Goal: Transaction & Acquisition: Obtain resource

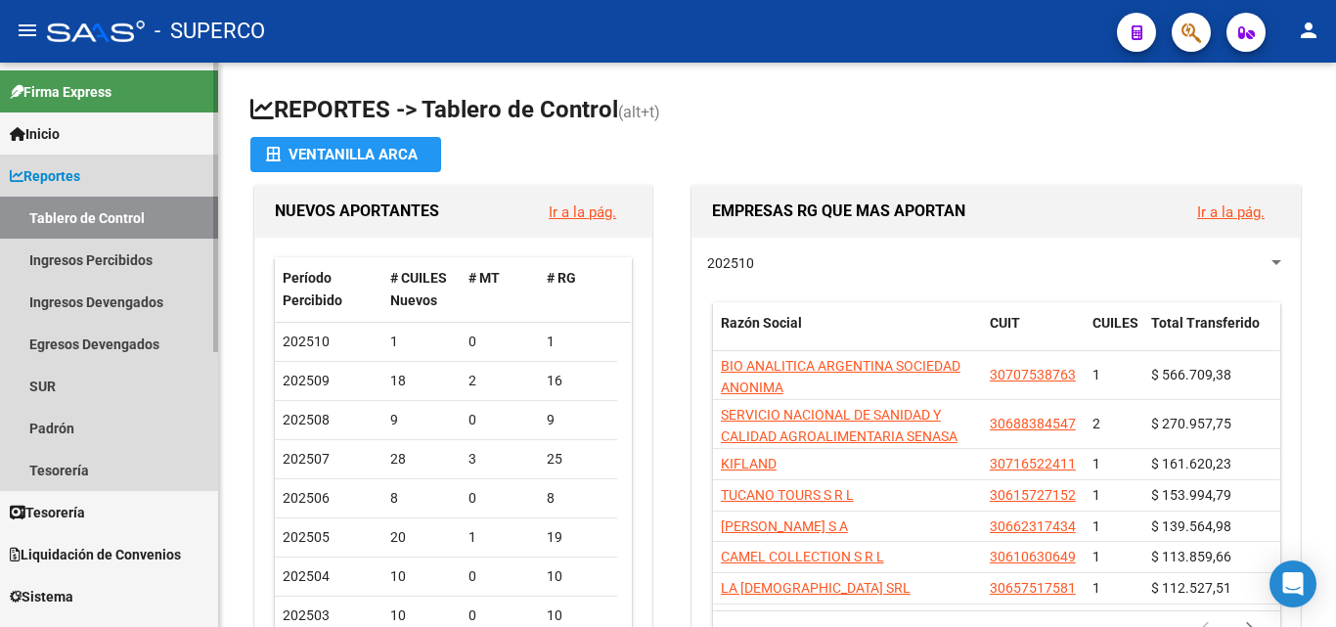
click at [70, 230] on link "Tablero de Control" at bounding box center [109, 218] width 218 height 42
click at [60, 175] on span "Reportes" at bounding box center [45, 176] width 70 height 22
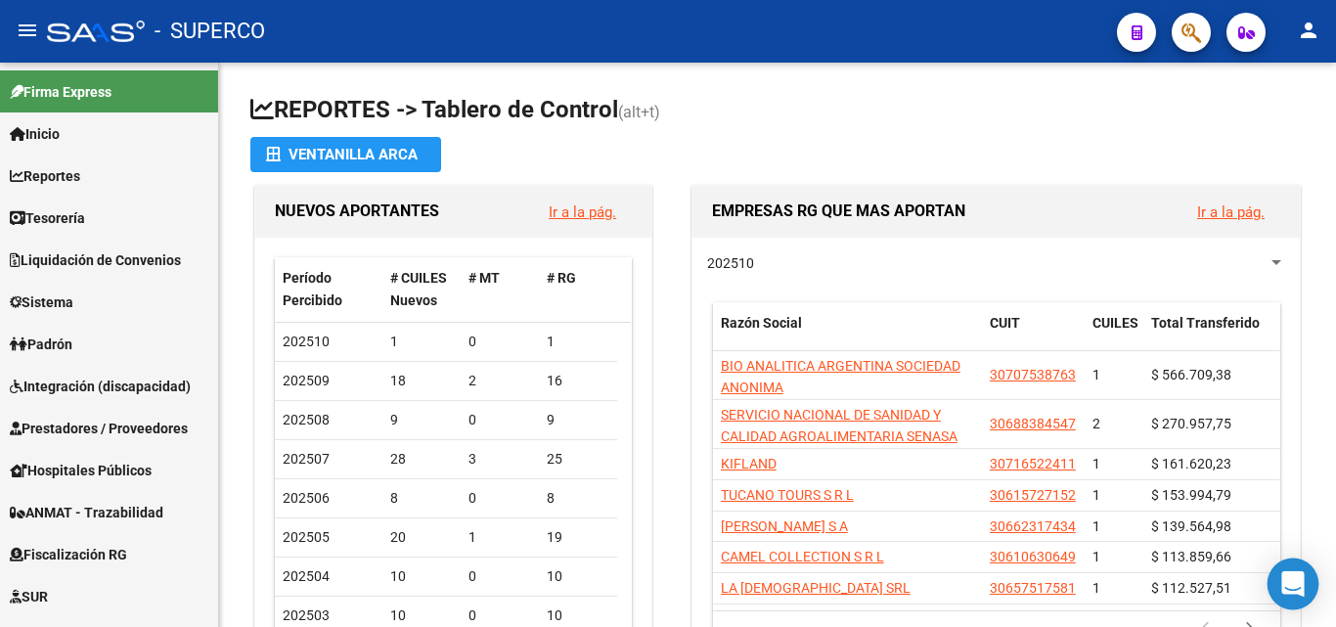
click at [1290, 580] on icon "Open Intercom Messenger" at bounding box center [1292, 583] width 22 height 25
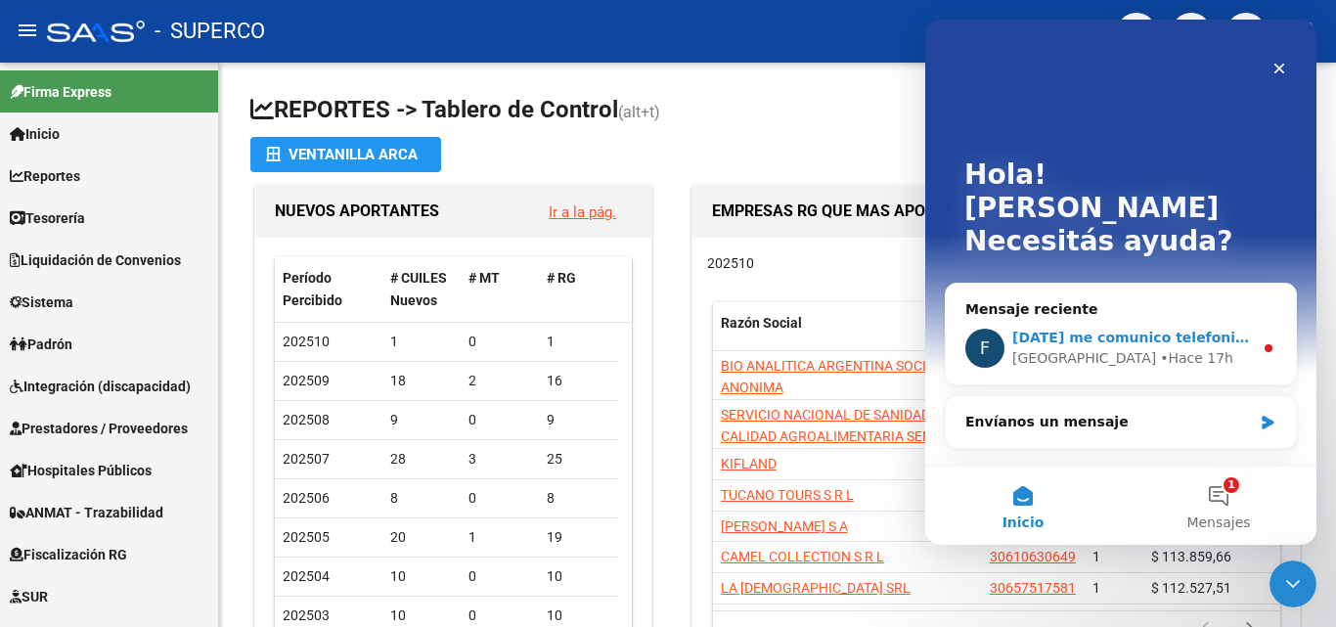
click at [1076, 330] on span "[DATE] me comunico telefonicamente y lo vemos" at bounding box center [1200, 338] width 376 height 16
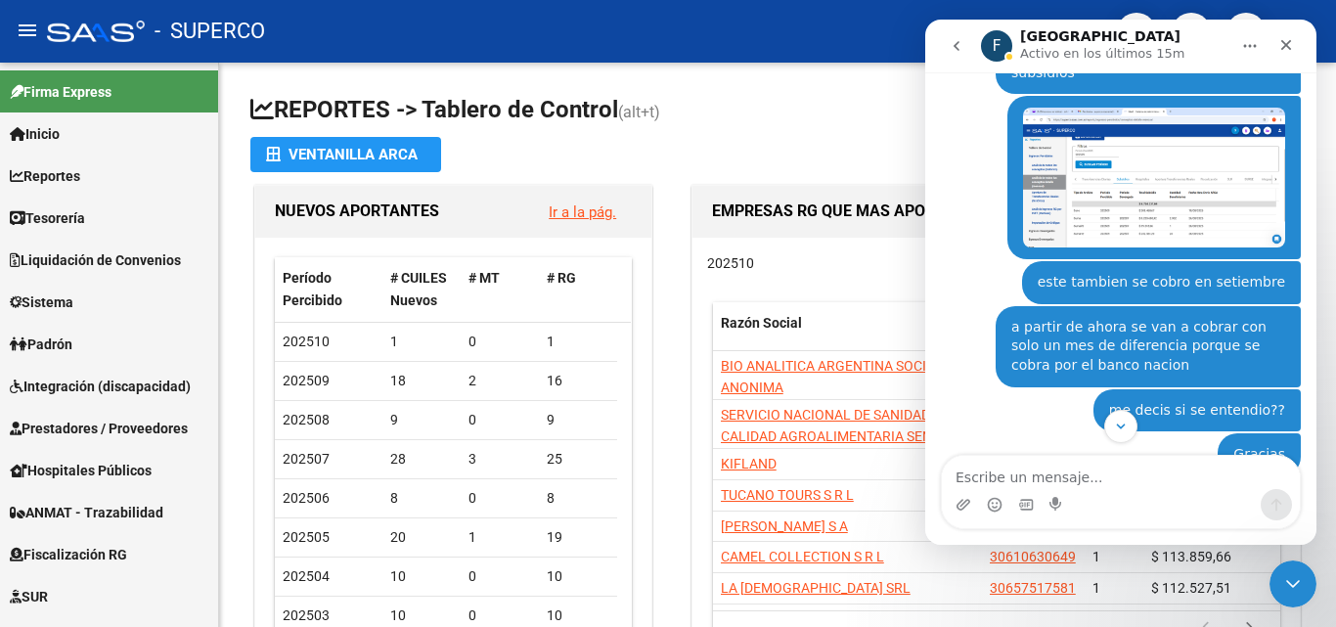
scroll to position [1933, 0]
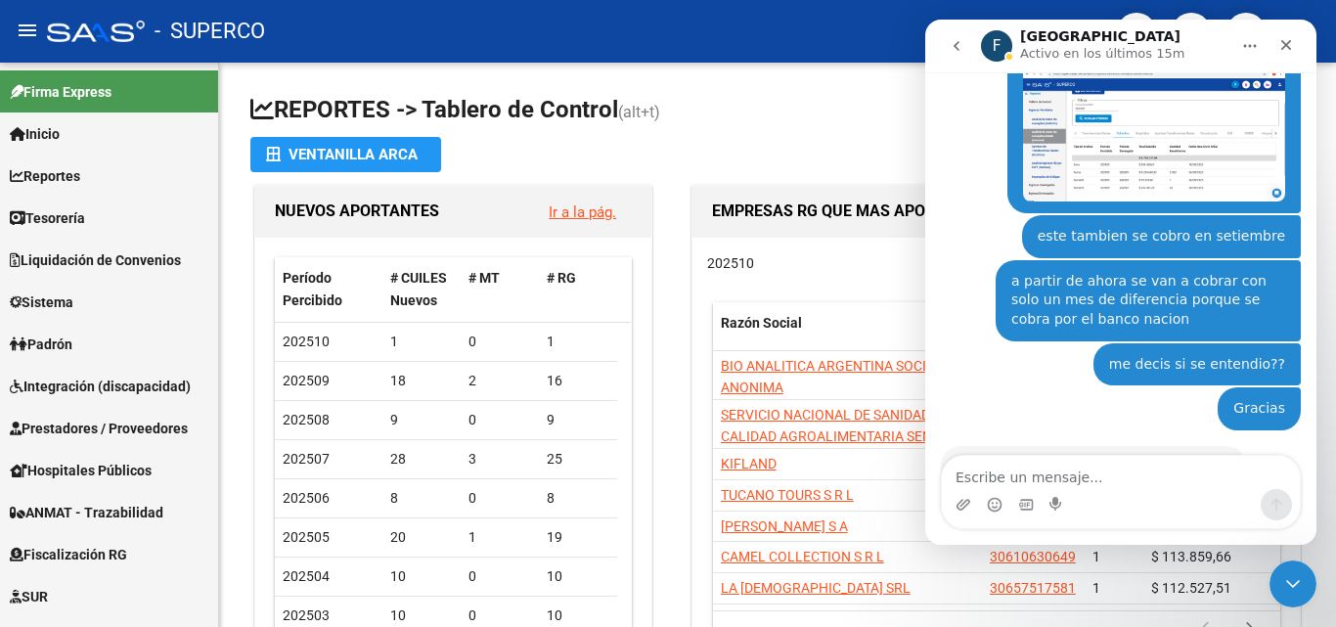
click at [1007, 479] on textarea "Escribe un mensaje..." at bounding box center [1121, 472] width 358 height 33
type textarea "hola"
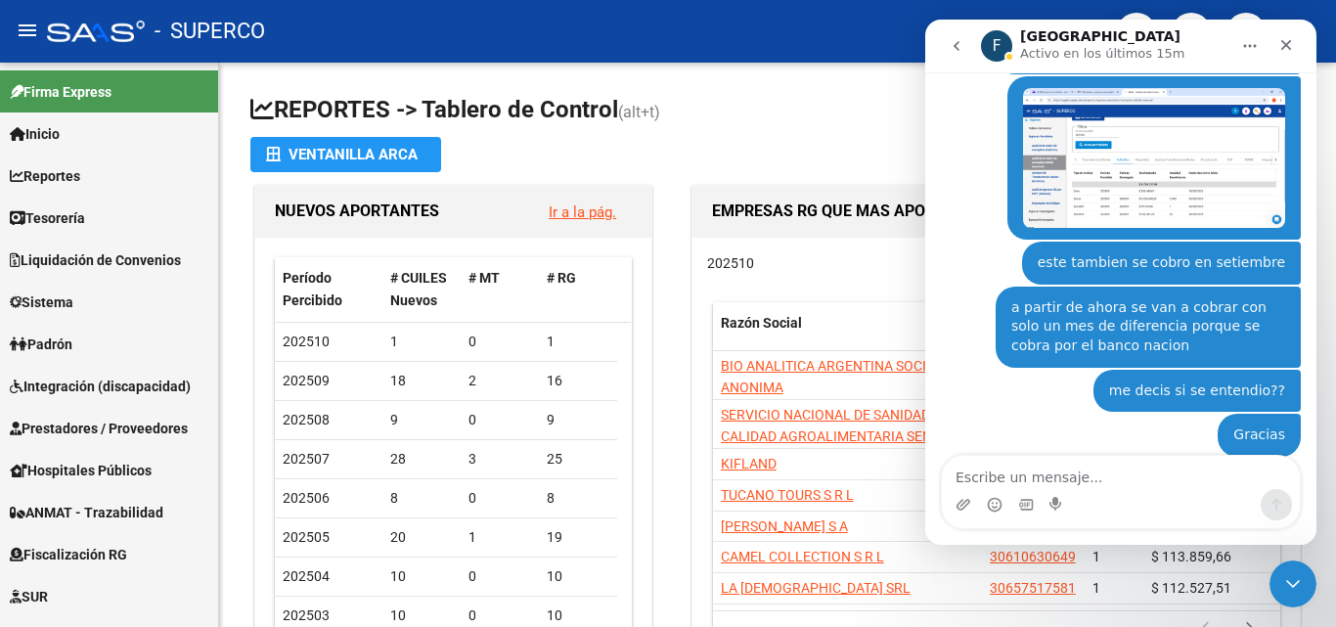
scroll to position [2045, 0]
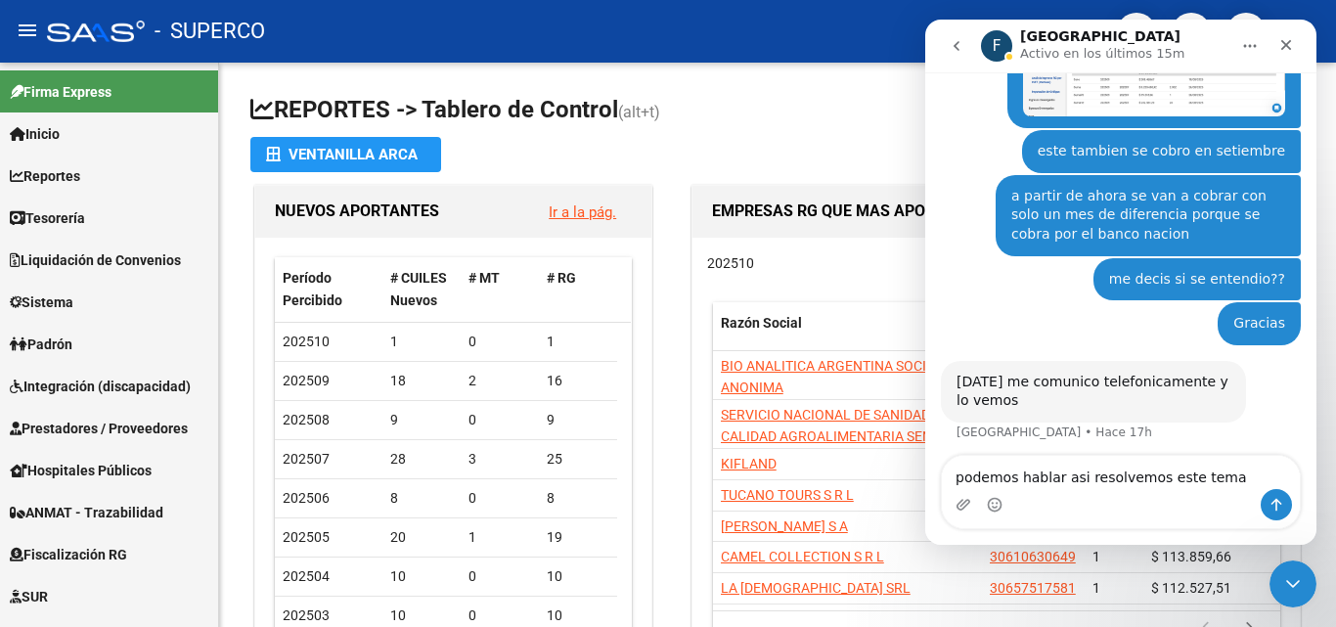
type textarea "podemos hablar asi resolvemos este tema?"
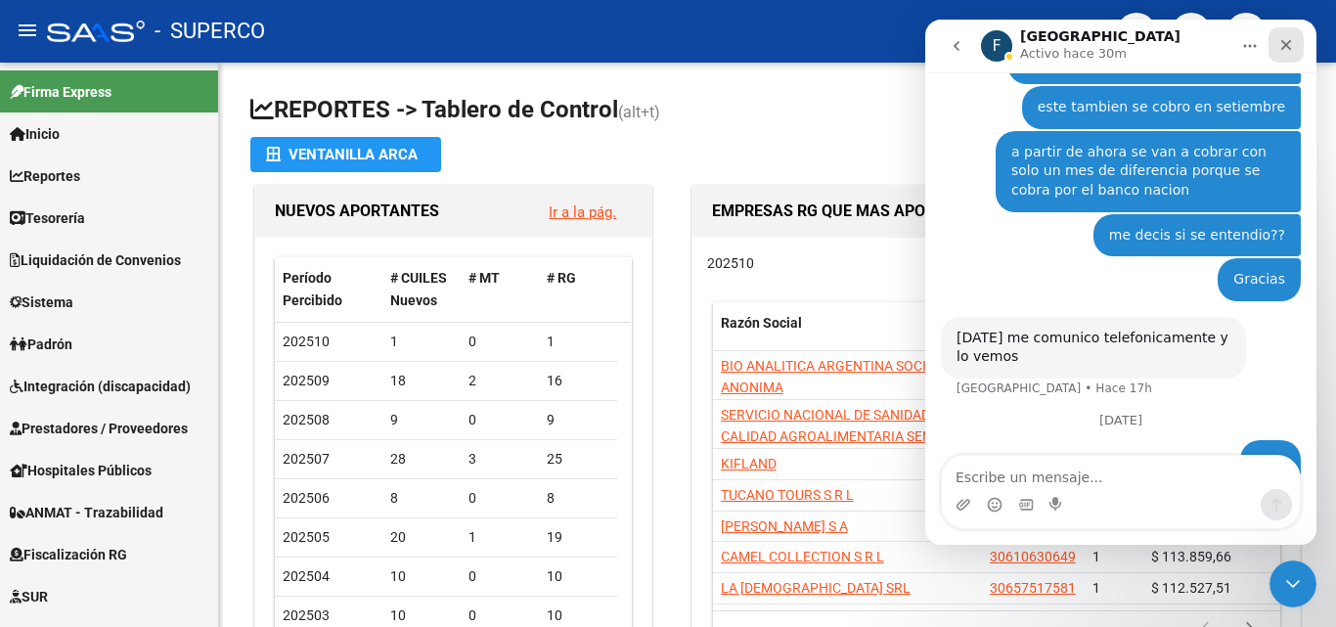
click at [1298, 42] on div "Cerrar" at bounding box center [1285, 44] width 35 height 35
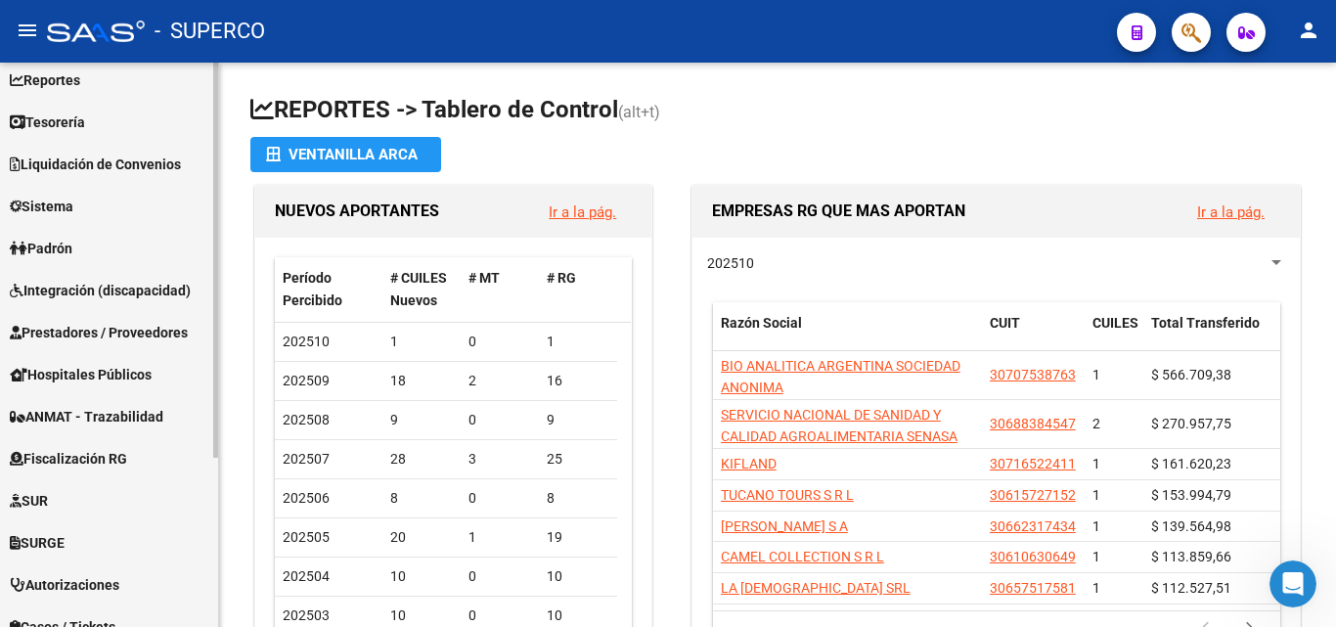
scroll to position [84, 0]
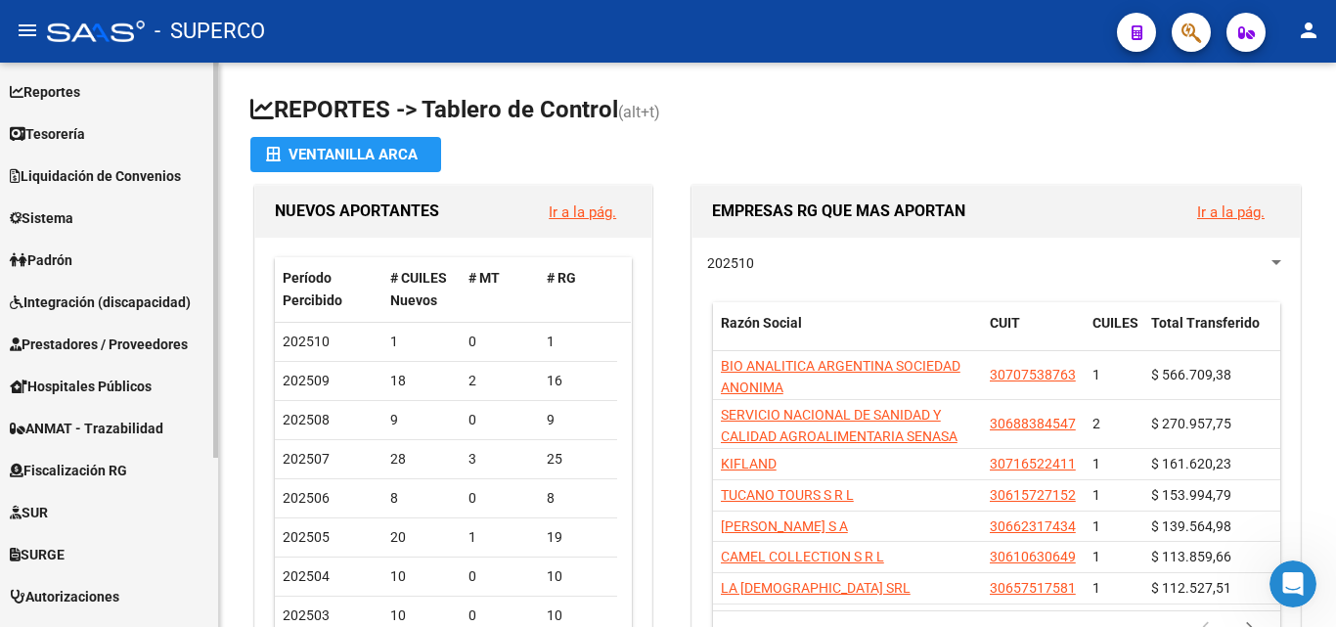
click at [213, 185] on div at bounding box center [215, 318] width 5 height 395
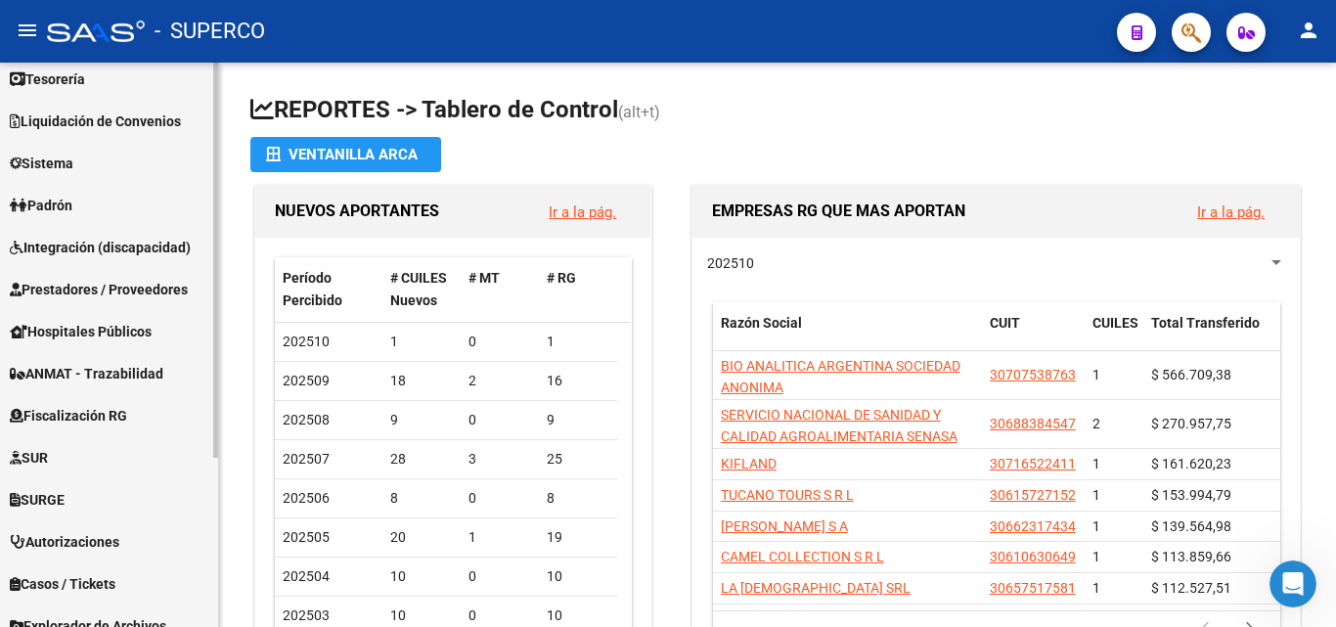
scroll to position [242, 0]
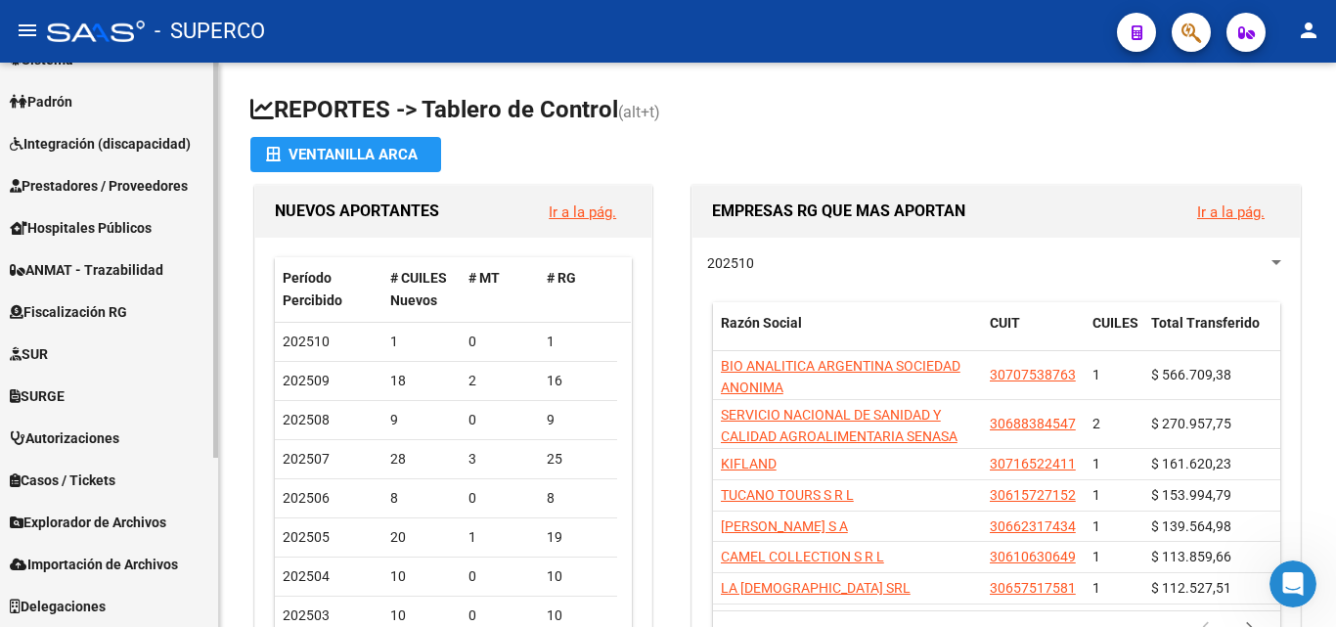
click at [236, 433] on mat-sidenav-container "Firma Express Inicio Calendario SSS Instructivos Contacto OS Reportes Tablero d…" at bounding box center [668, 345] width 1336 height 564
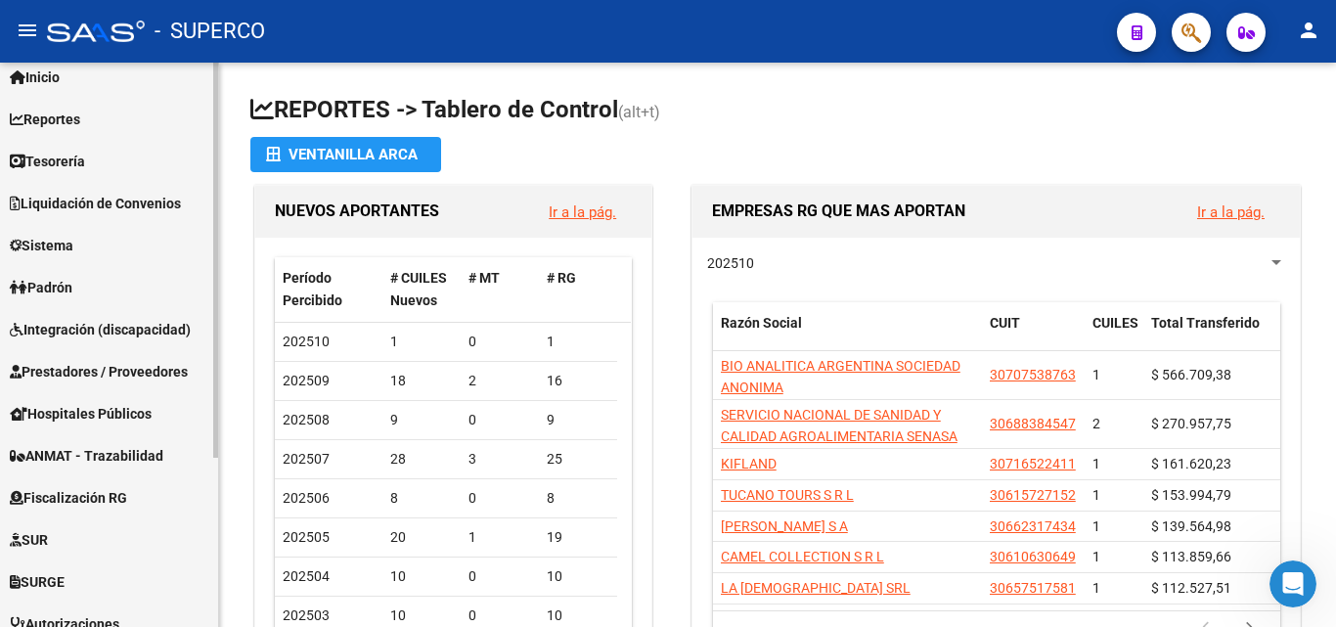
scroll to position [47, 0]
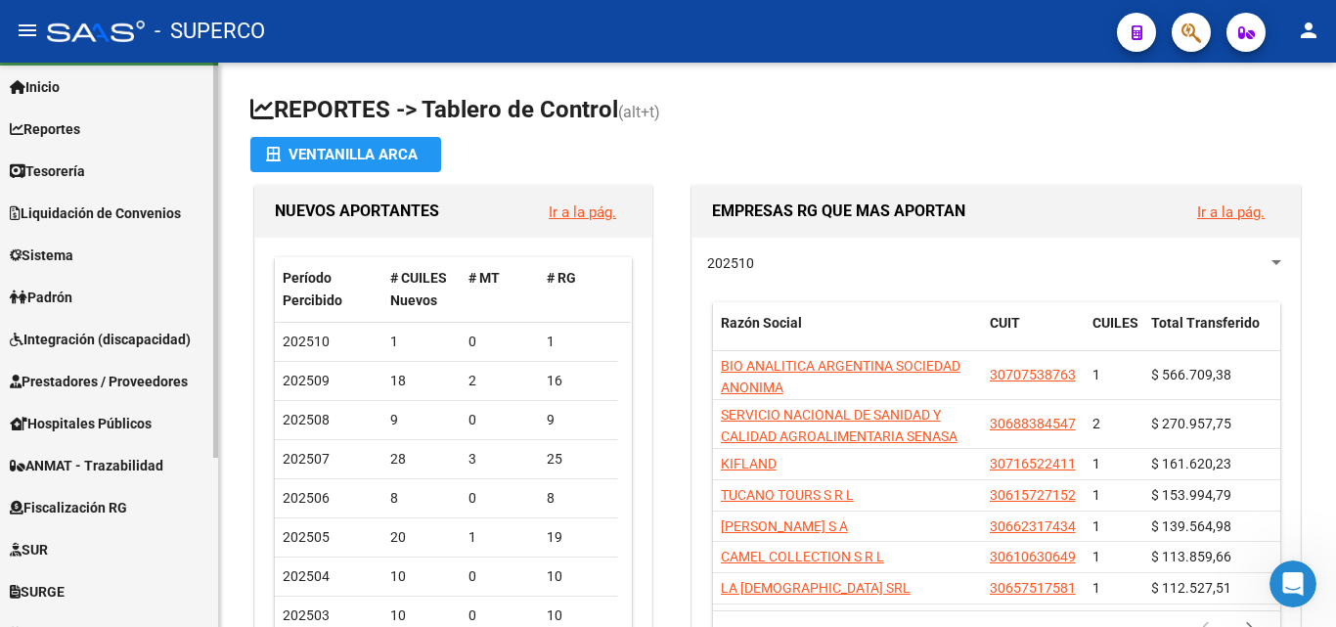
click at [121, 375] on span "Prestadores / Proveedores" at bounding box center [99, 382] width 178 height 22
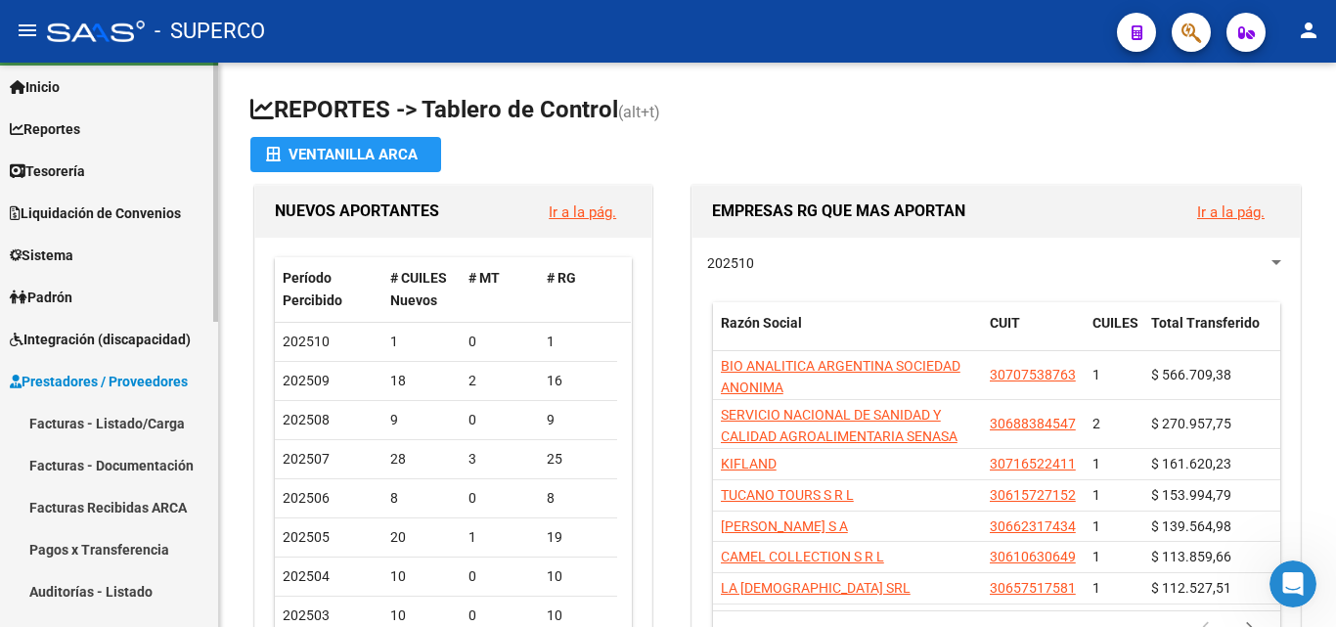
click at [107, 417] on link "Facturas - Listado/Carga" at bounding box center [109, 423] width 218 height 42
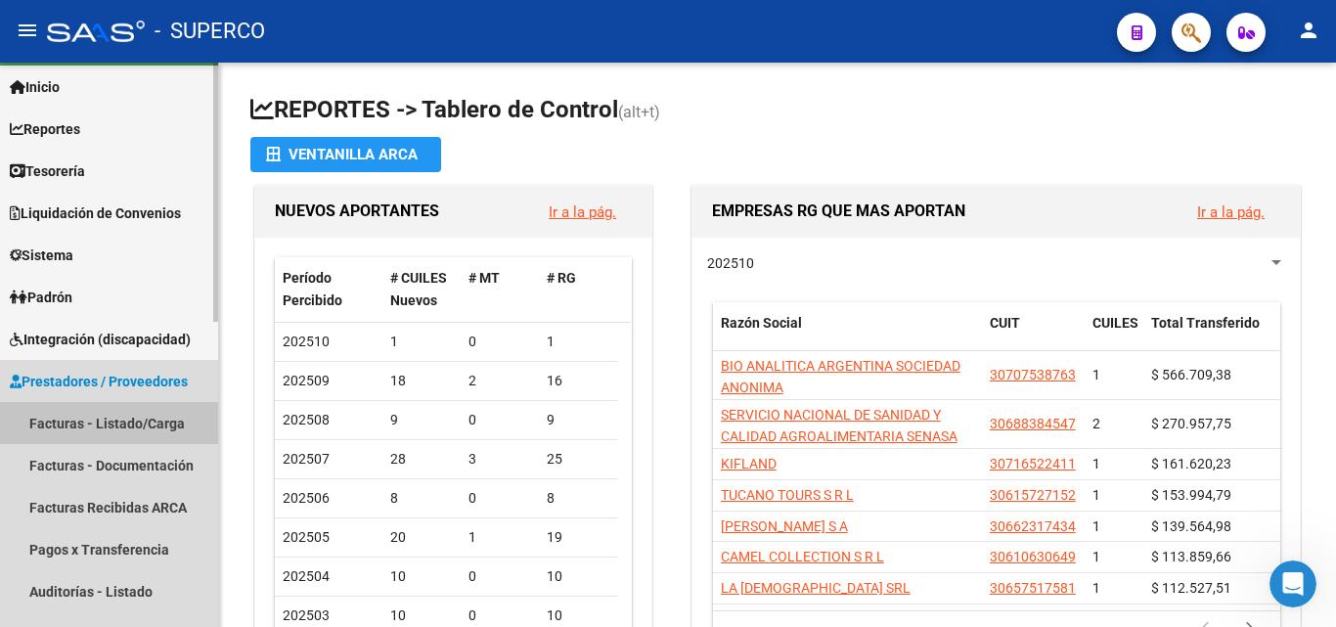
click at [107, 417] on link "Facturas - Listado/Carga" at bounding box center [109, 423] width 218 height 42
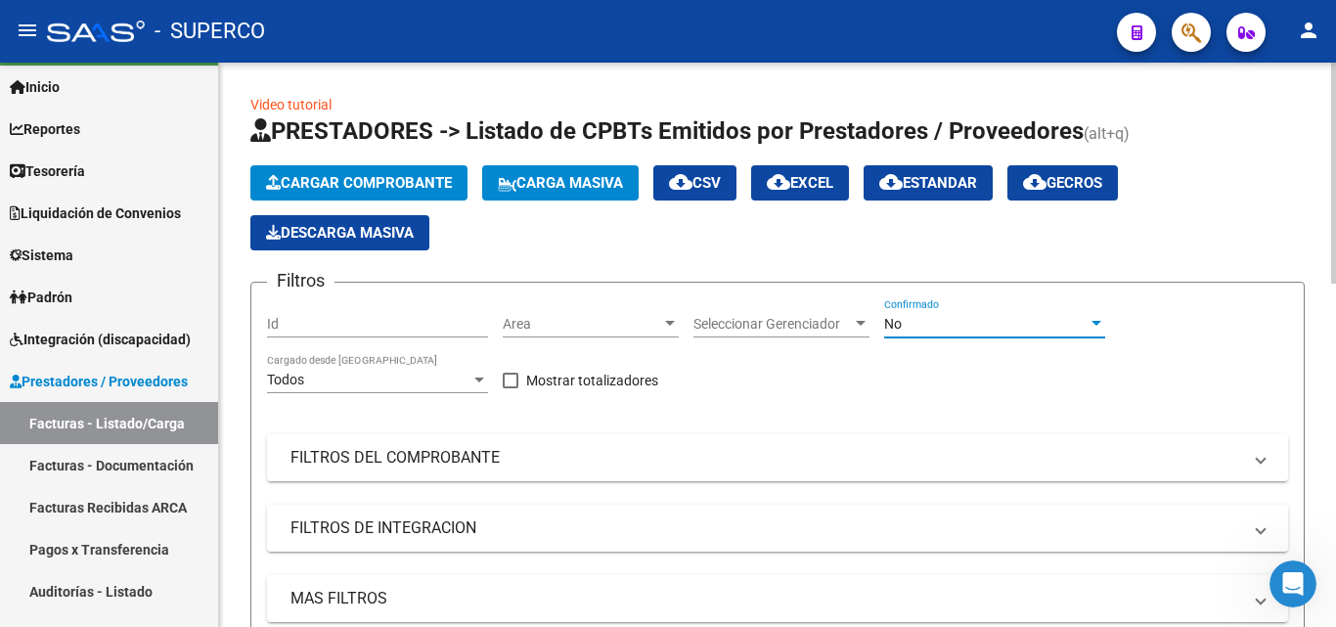
click at [899, 326] on span "No" at bounding box center [893, 324] width 18 height 16
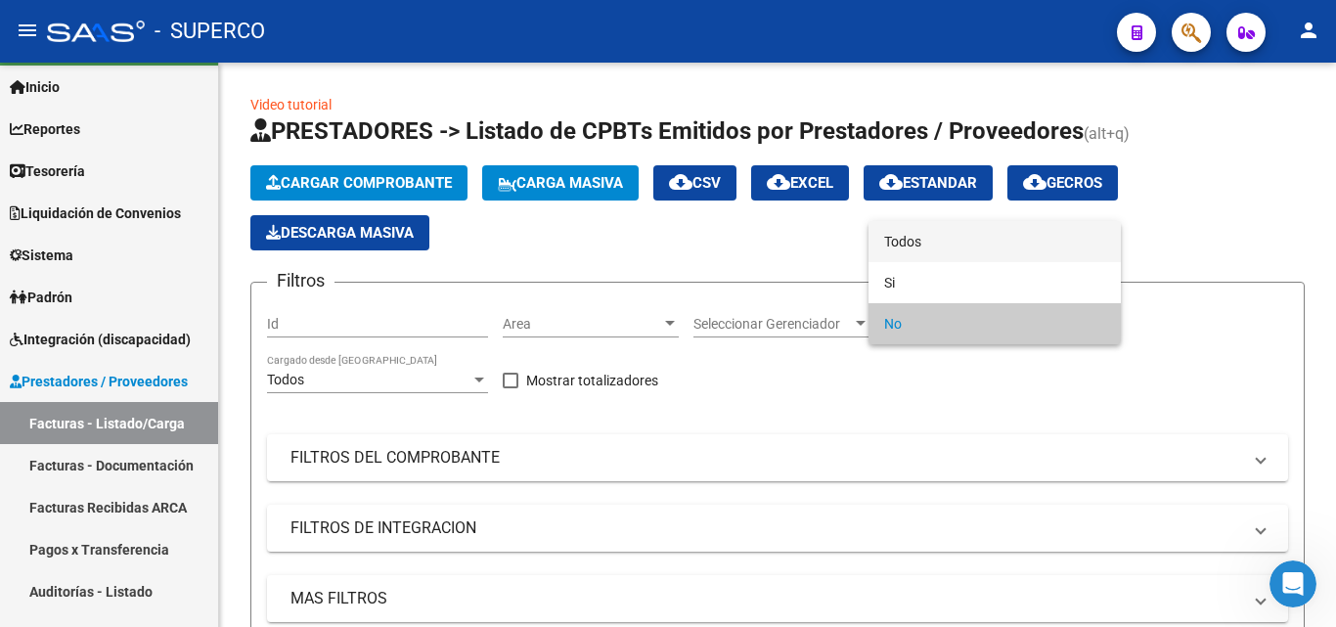
click at [900, 242] on span "Todos" at bounding box center [994, 241] width 221 height 41
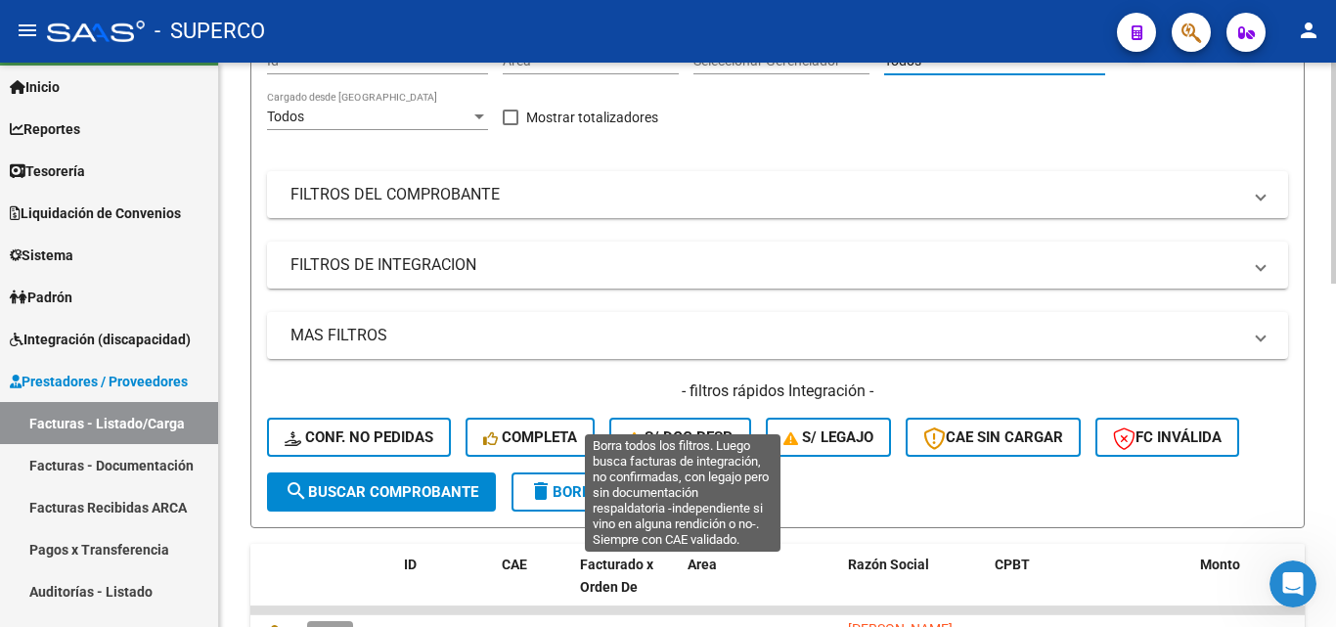
scroll to position [293, 0]
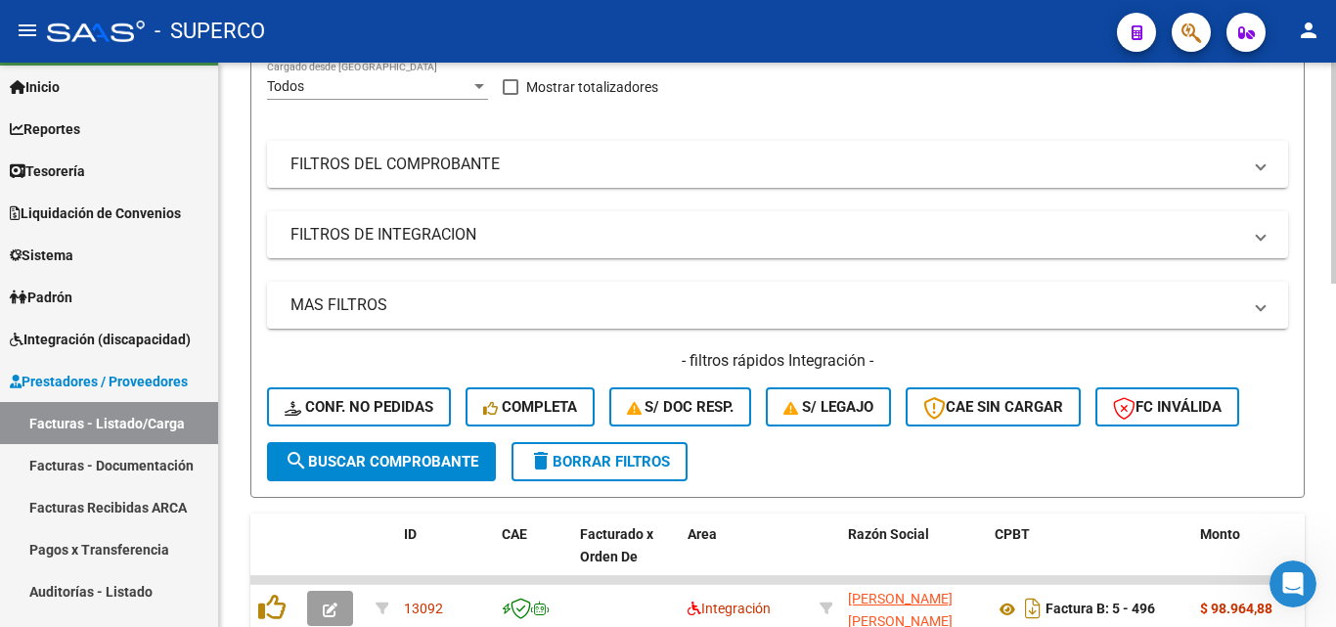
click at [379, 460] on span "search Buscar Comprobante" at bounding box center [382, 462] width 194 height 18
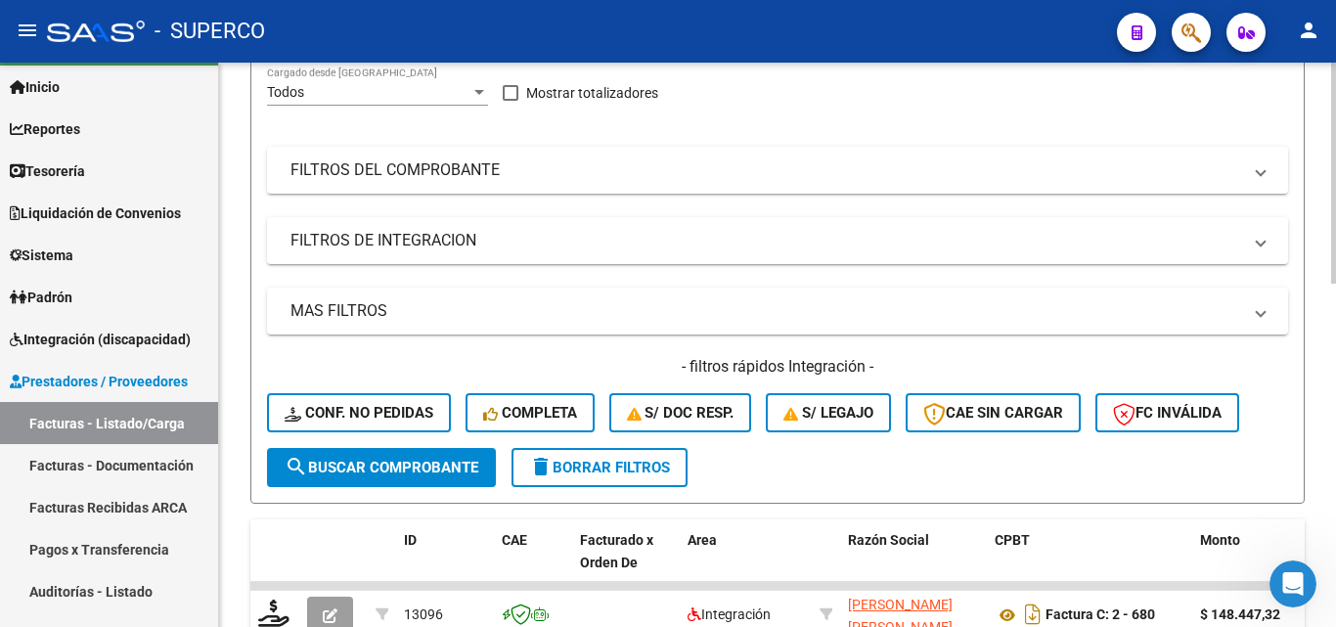
scroll to position [0, 0]
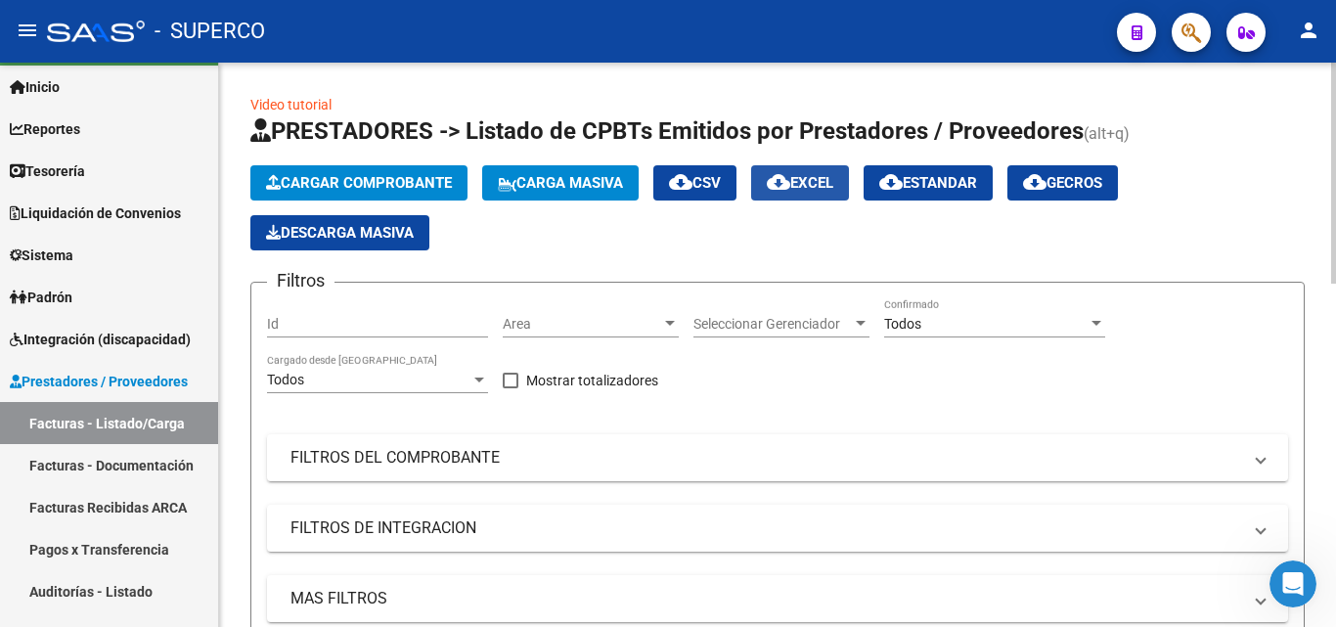
click at [830, 187] on span "cloud_download EXCEL" at bounding box center [800, 183] width 66 height 18
click at [968, 181] on span "cloud_download Estandar" at bounding box center [928, 183] width 98 height 18
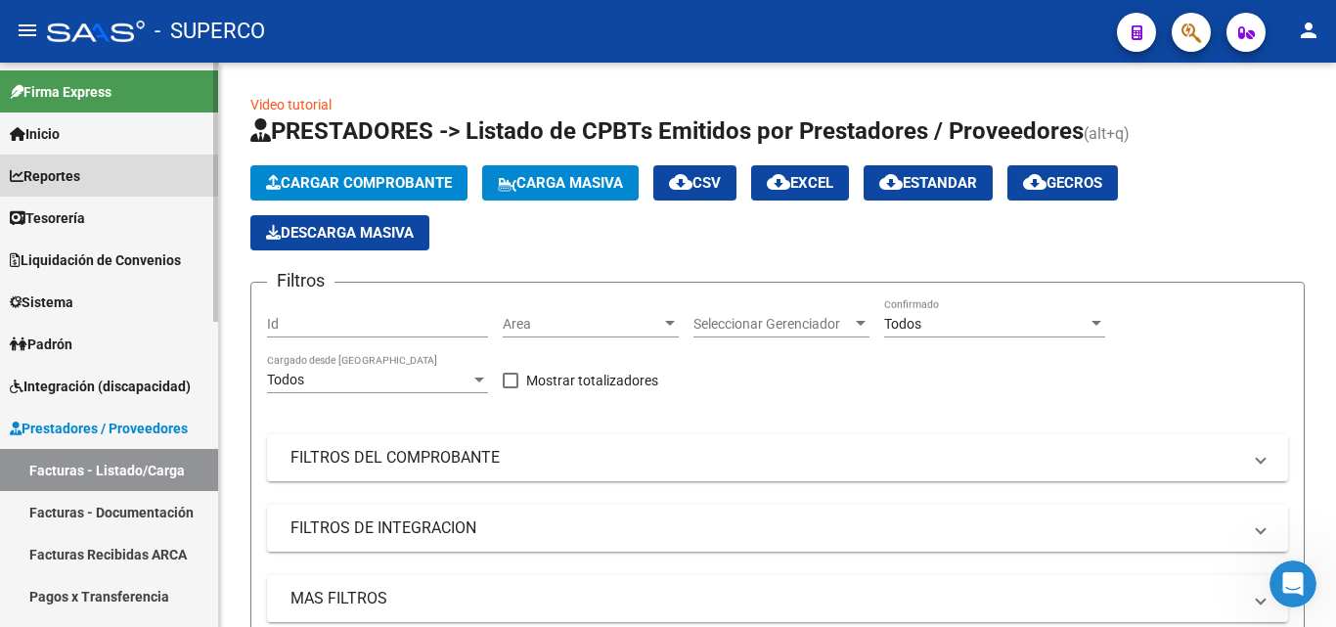
click at [64, 177] on span "Reportes" at bounding box center [45, 176] width 70 height 22
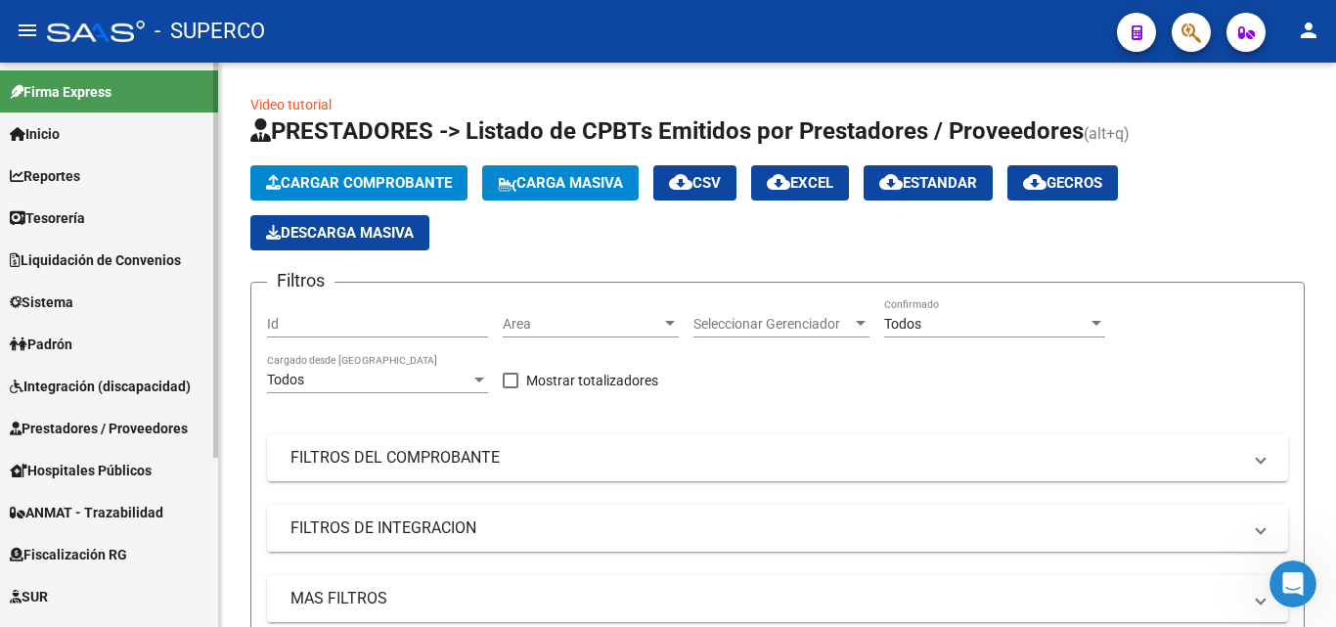
click at [69, 174] on span "Reportes" at bounding box center [45, 176] width 70 height 22
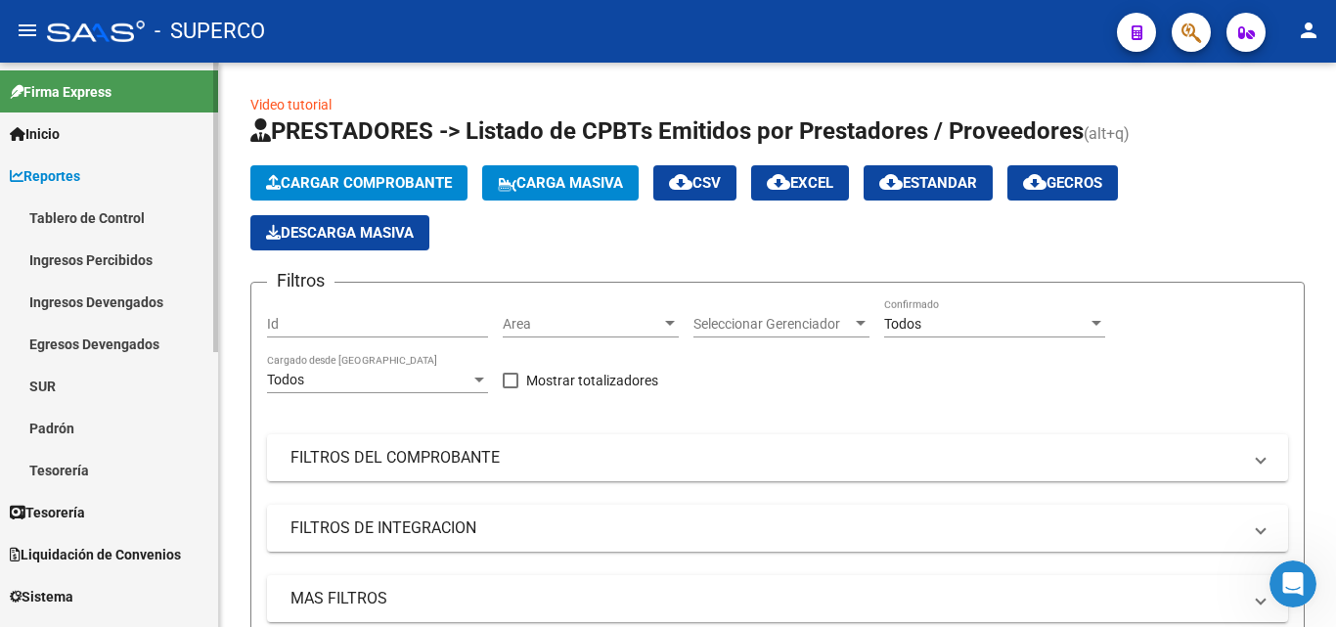
click at [89, 254] on link "Ingresos Percibidos" at bounding box center [109, 260] width 218 height 42
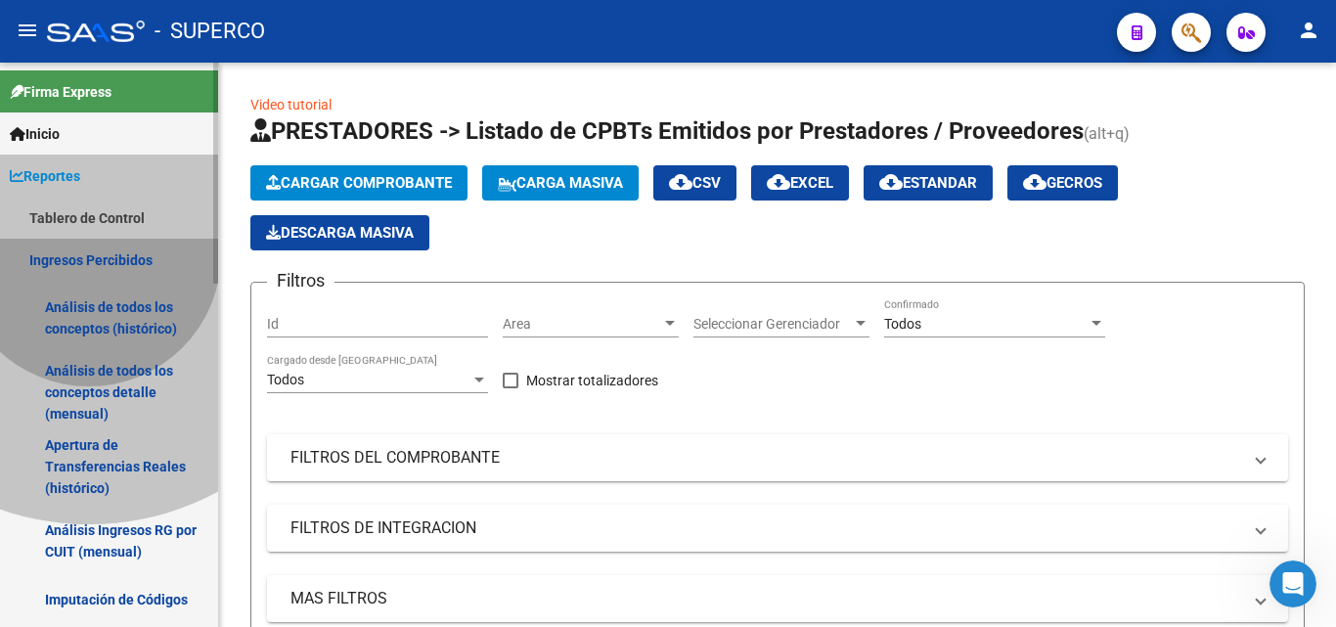
click at [89, 254] on link "Ingresos Percibidos" at bounding box center [109, 260] width 218 height 42
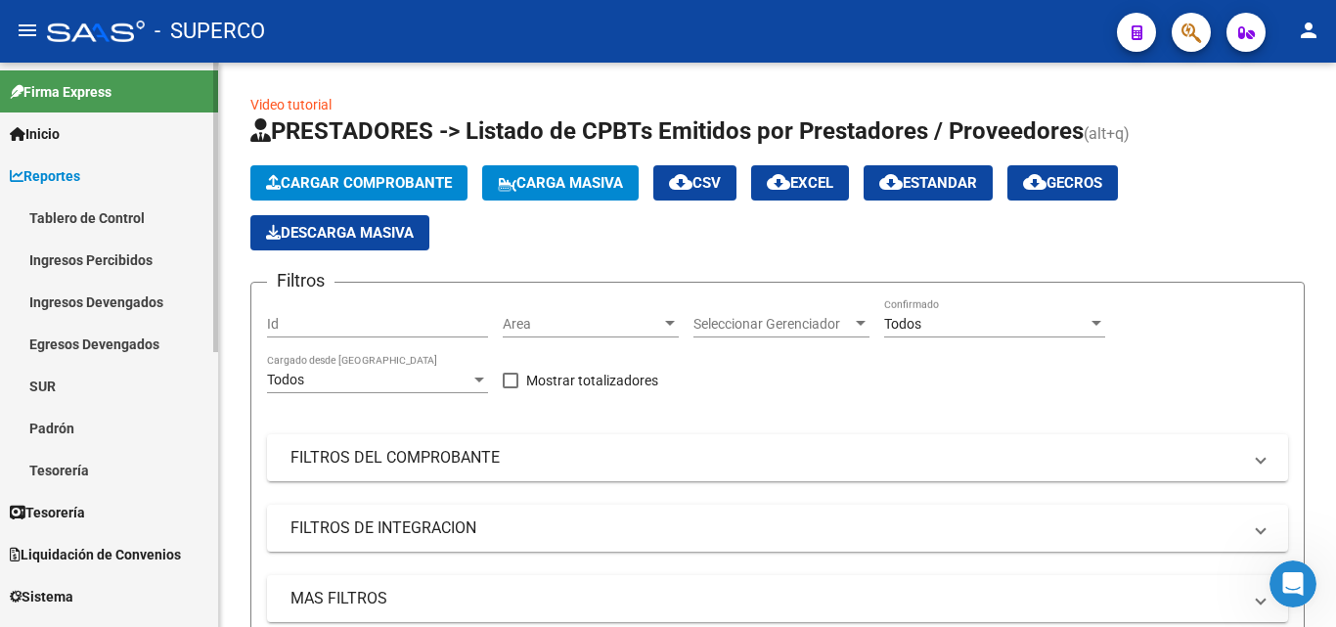
click at [105, 259] on link "Ingresos Percibidos" at bounding box center [109, 260] width 218 height 42
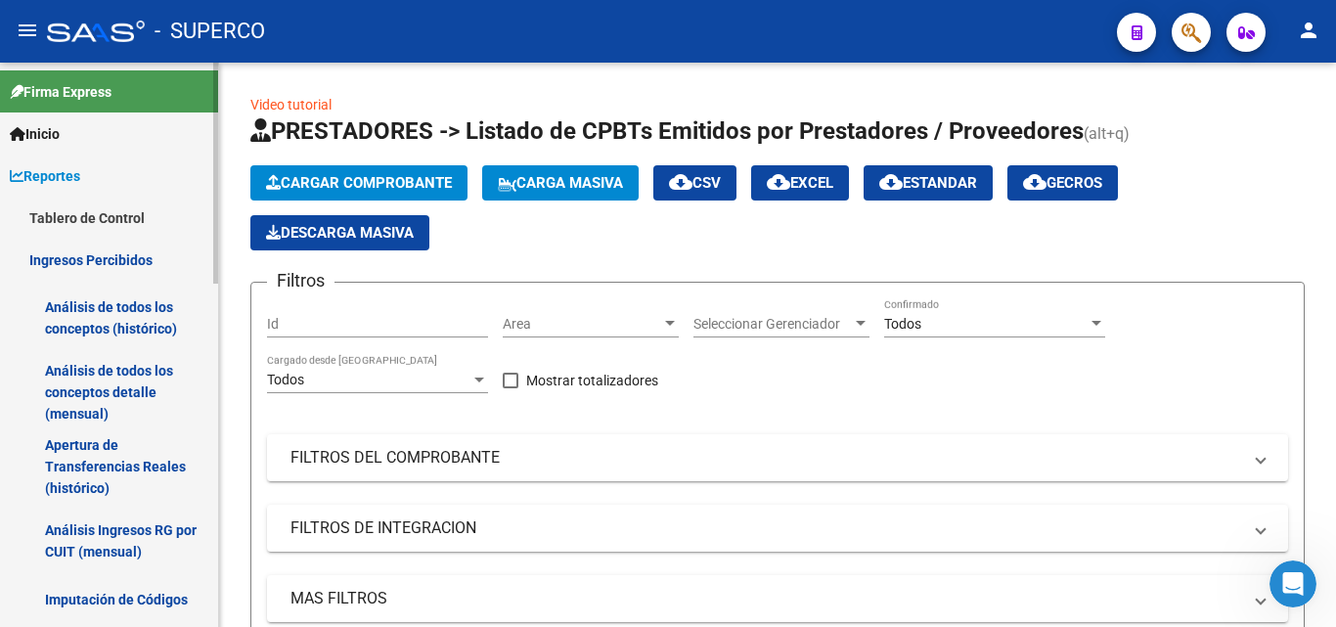
click at [105, 259] on link "Ingresos Percibidos" at bounding box center [109, 260] width 218 height 42
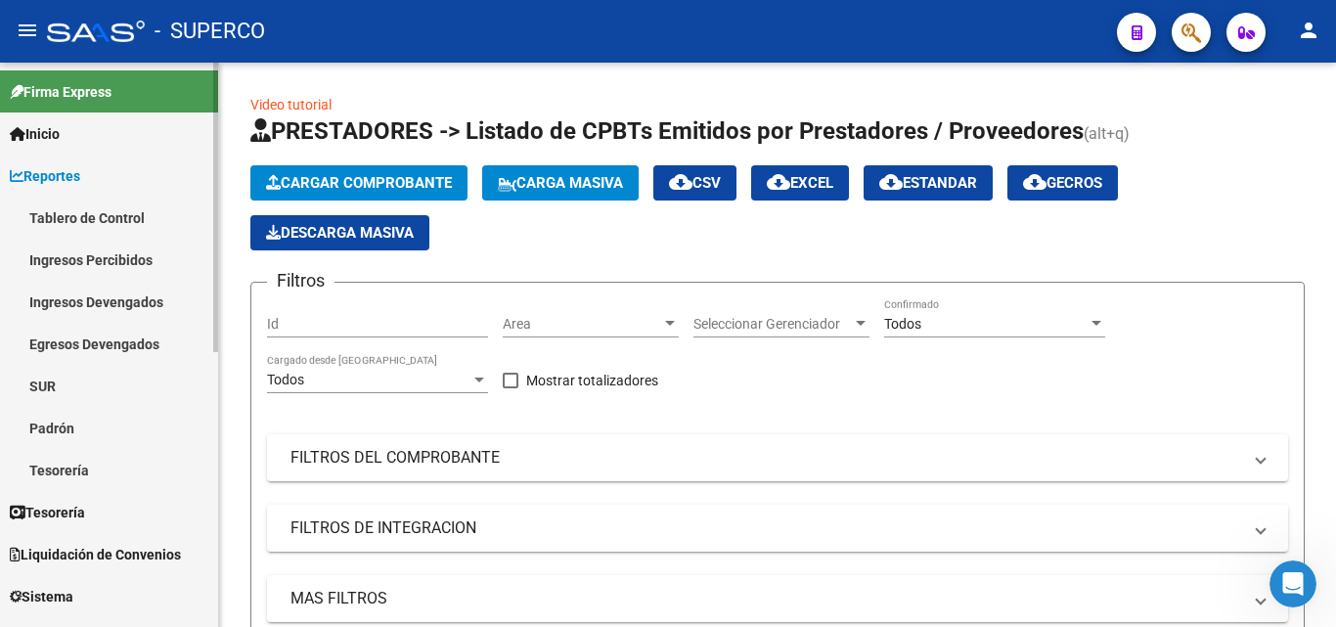
click at [109, 260] on link "Ingresos Percibidos" at bounding box center [109, 260] width 218 height 42
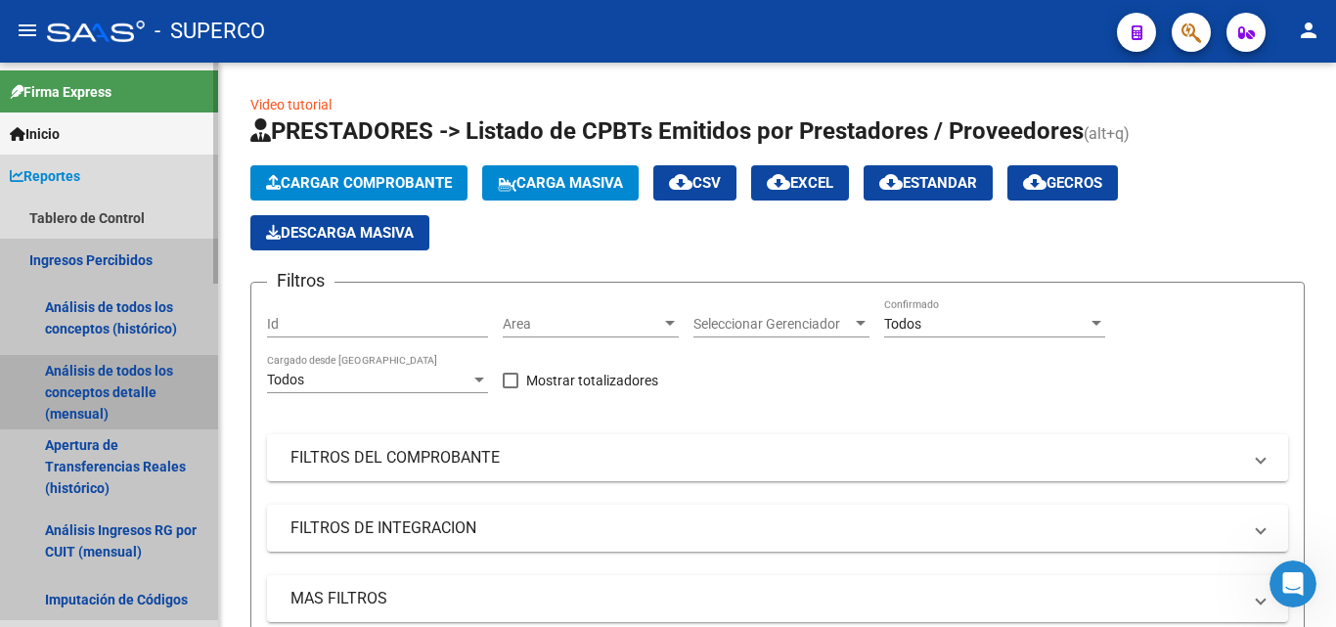
click at [113, 380] on link "Análisis de todos los conceptos detalle (mensual)" at bounding box center [109, 392] width 218 height 74
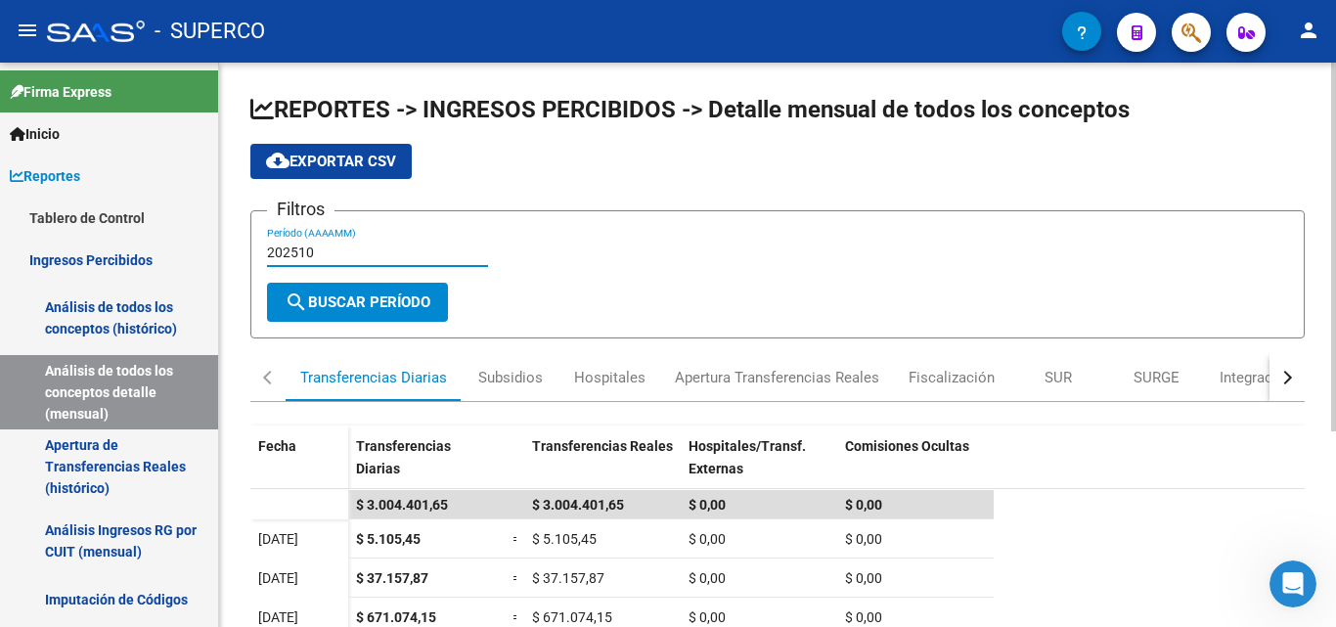
click at [322, 252] on input "202510" at bounding box center [377, 252] width 221 height 17
drag, startPoint x: 334, startPoint y: 253, endPoint x: 262, endPoint y: 252, distance: 72.4
click at [262, 252] on form "Filtros 202510 Período (AAAAMM) search Buscar Período" at bounding box center [777, 274] width 1054 height 128
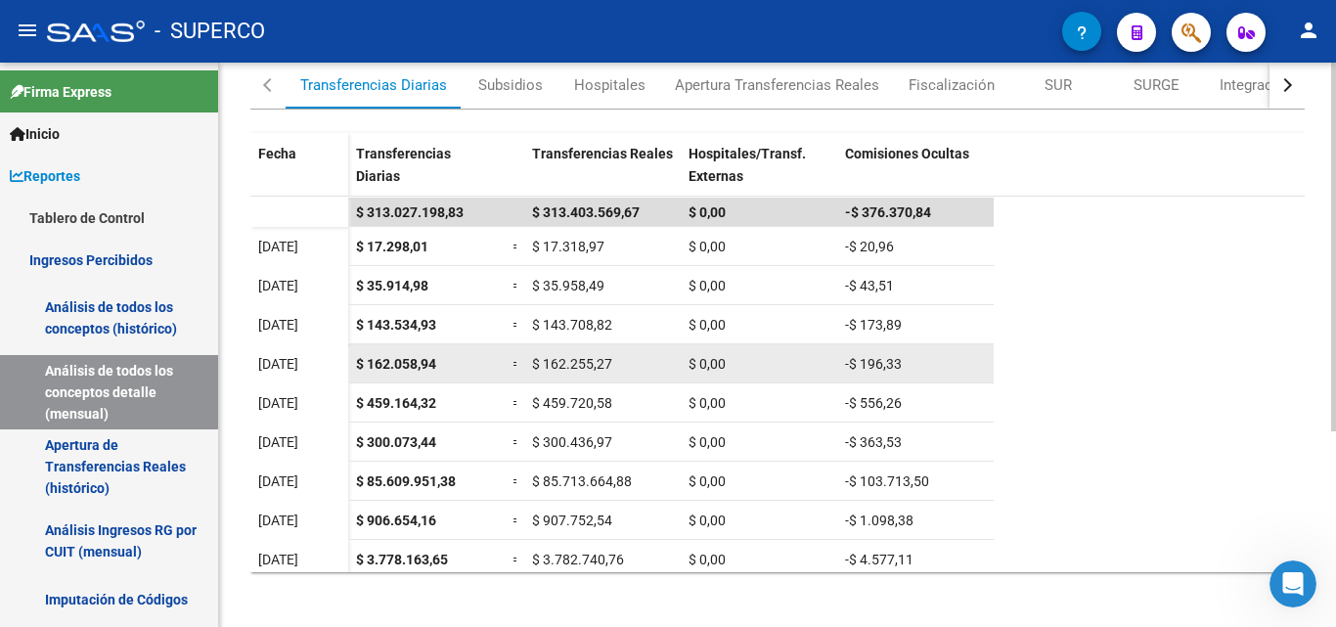
scroll to position [293, 0]
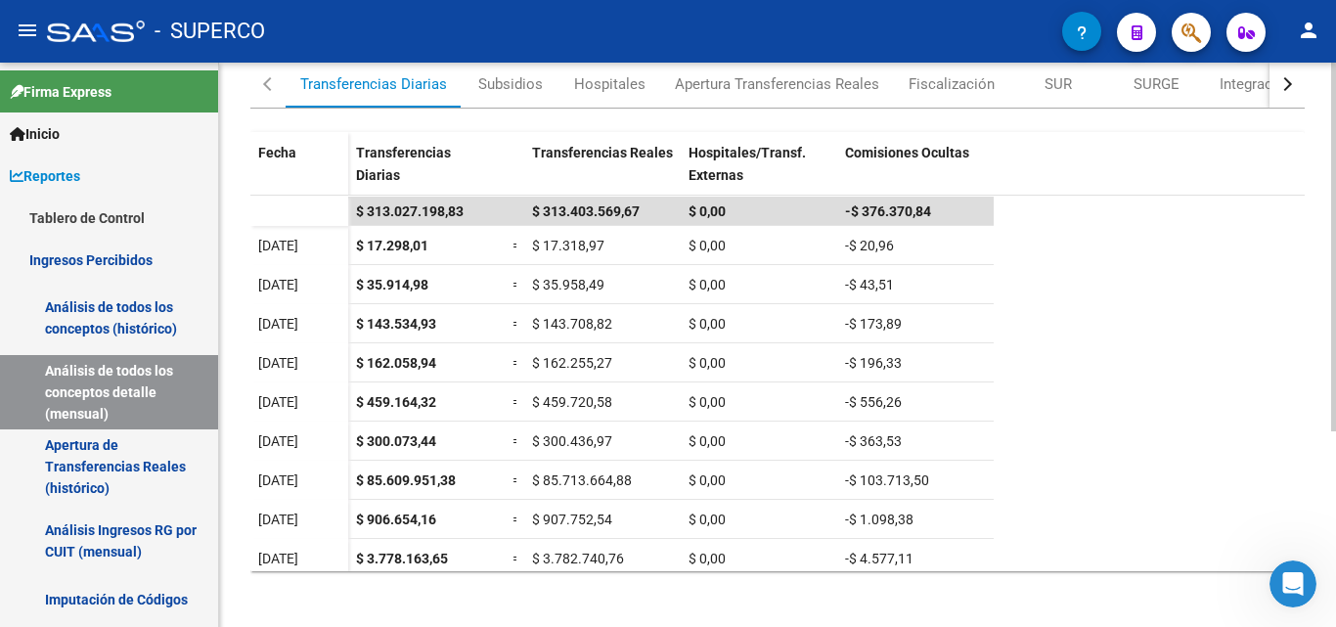
type input "202509"
click at [506, 91] on div "Subsidios" at bounding box center [510, 84] width 65 height 22
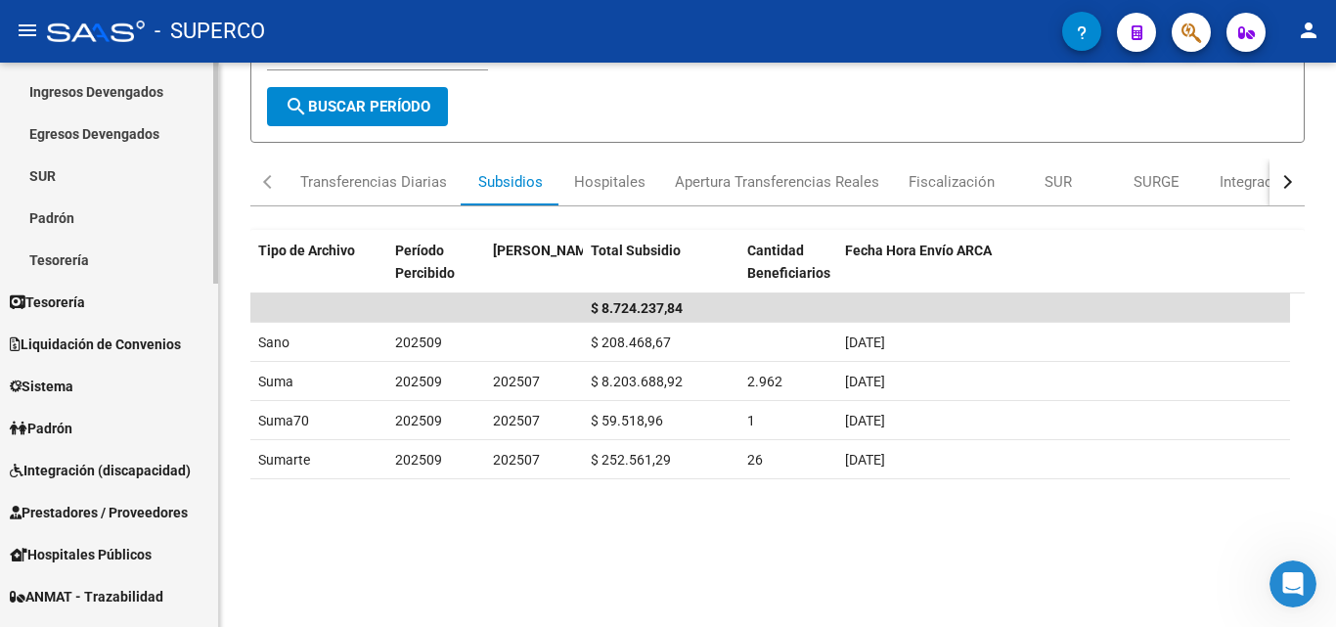
scroll to position [587, 0]
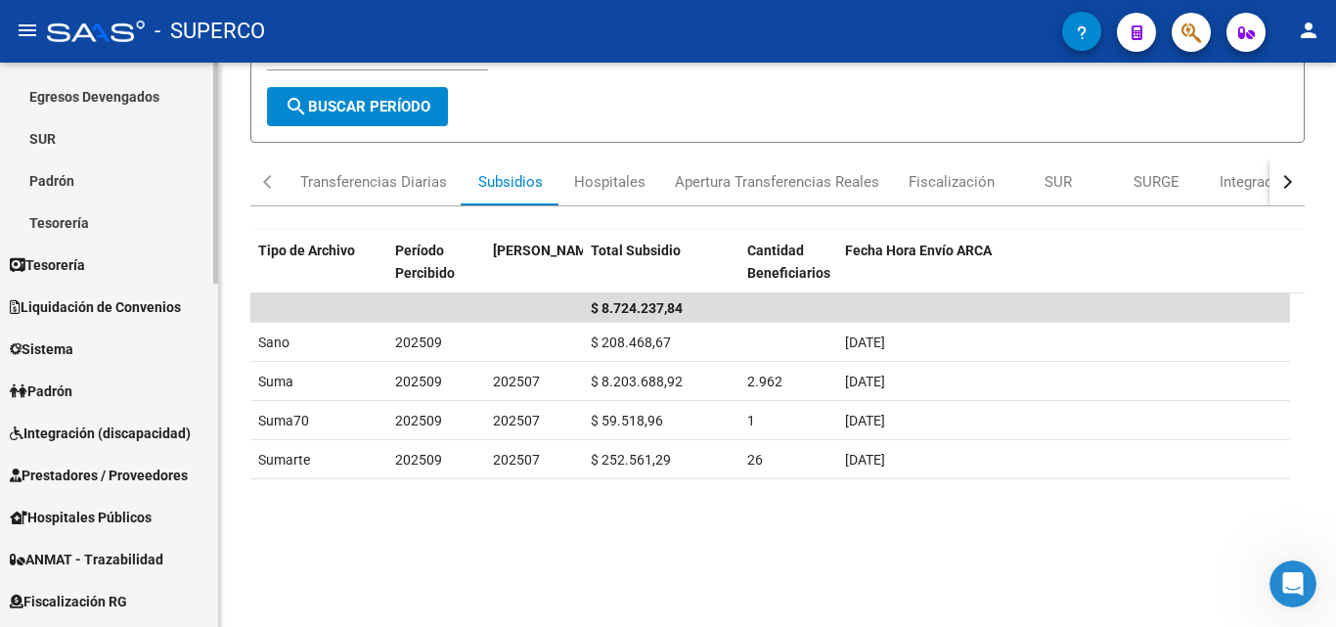
click at [81, 472] on span "Prestadores / Proveedores" at bounding box center [99, 475] width 178 height 22
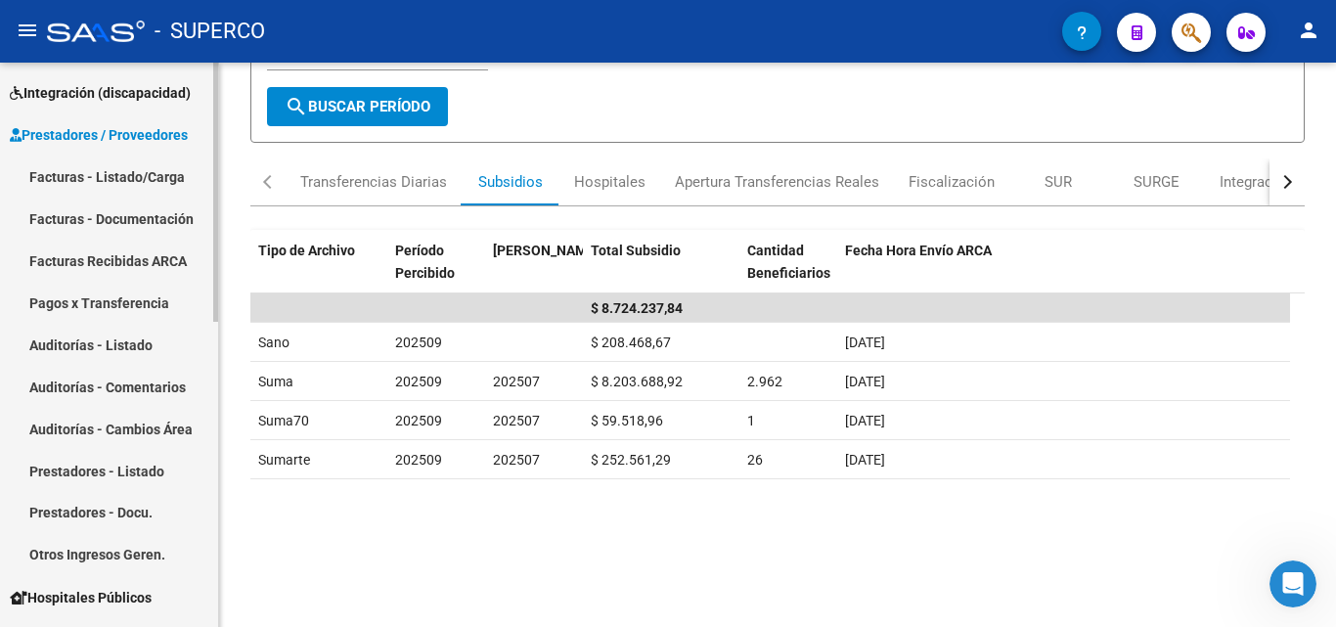
scroll to position [196, 0]
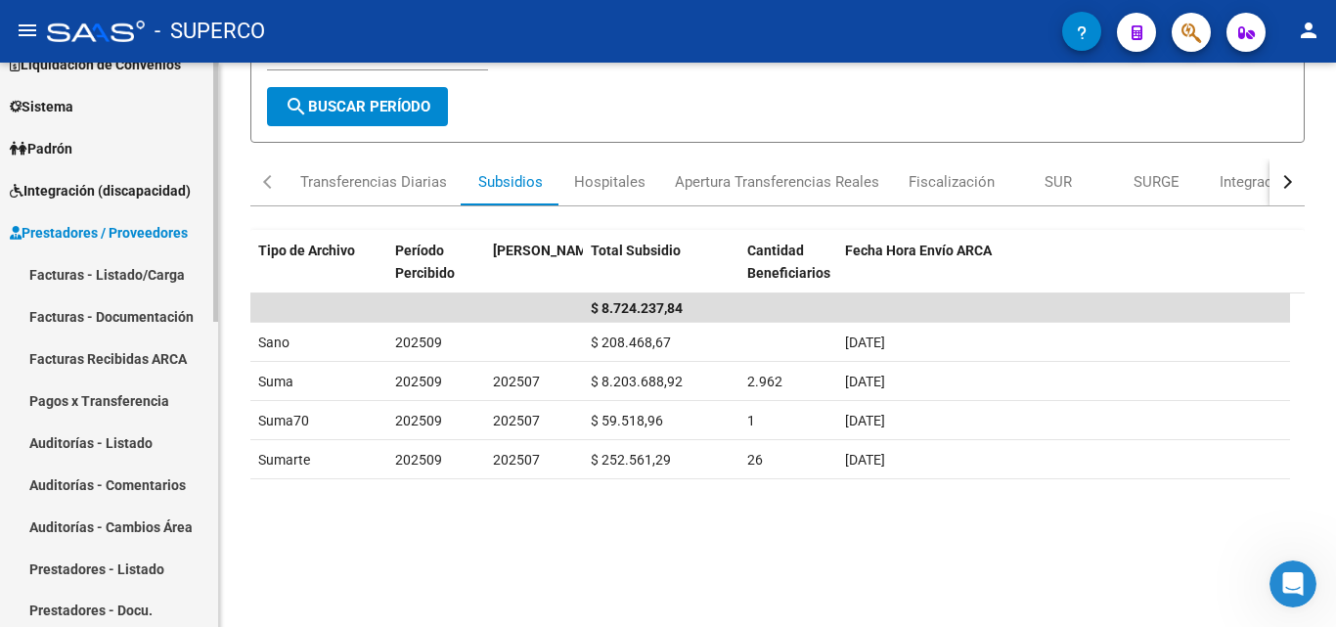
click at [128, 277] on link "Facturas - Listado/Carga" at bounding box center [109, 274] width 218 height 42
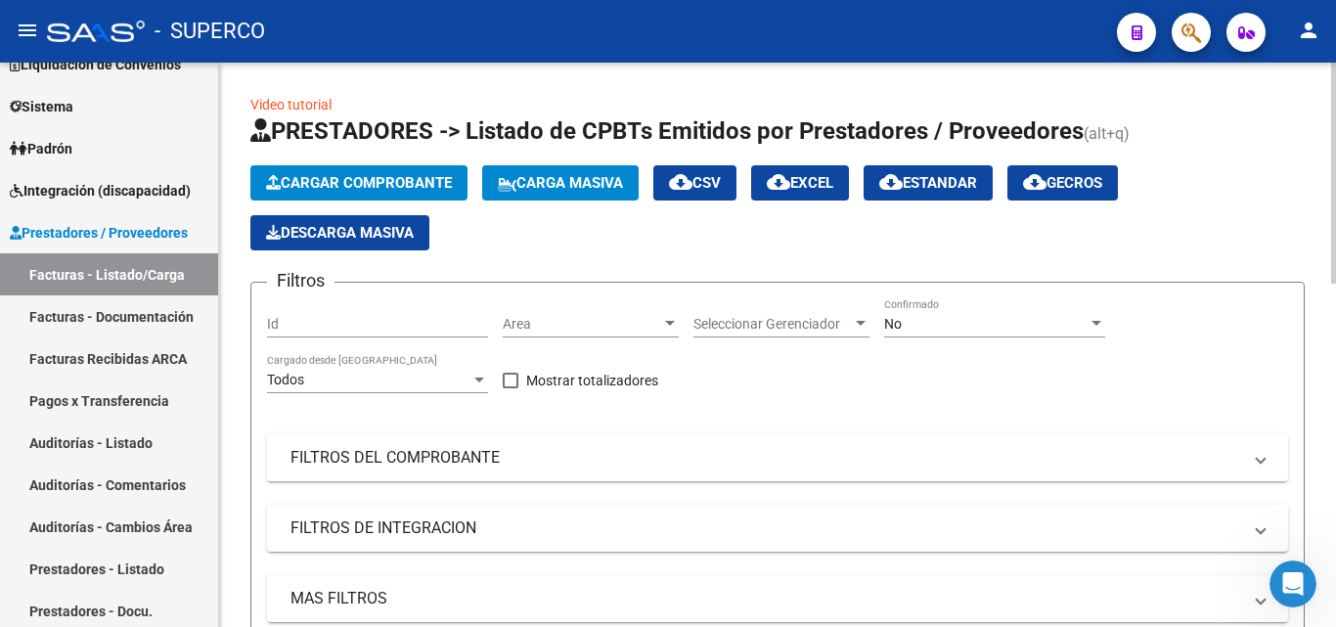
click at [896, 332] on div "No Confirmado" at bounding box center [994, 317] width 221 height 39
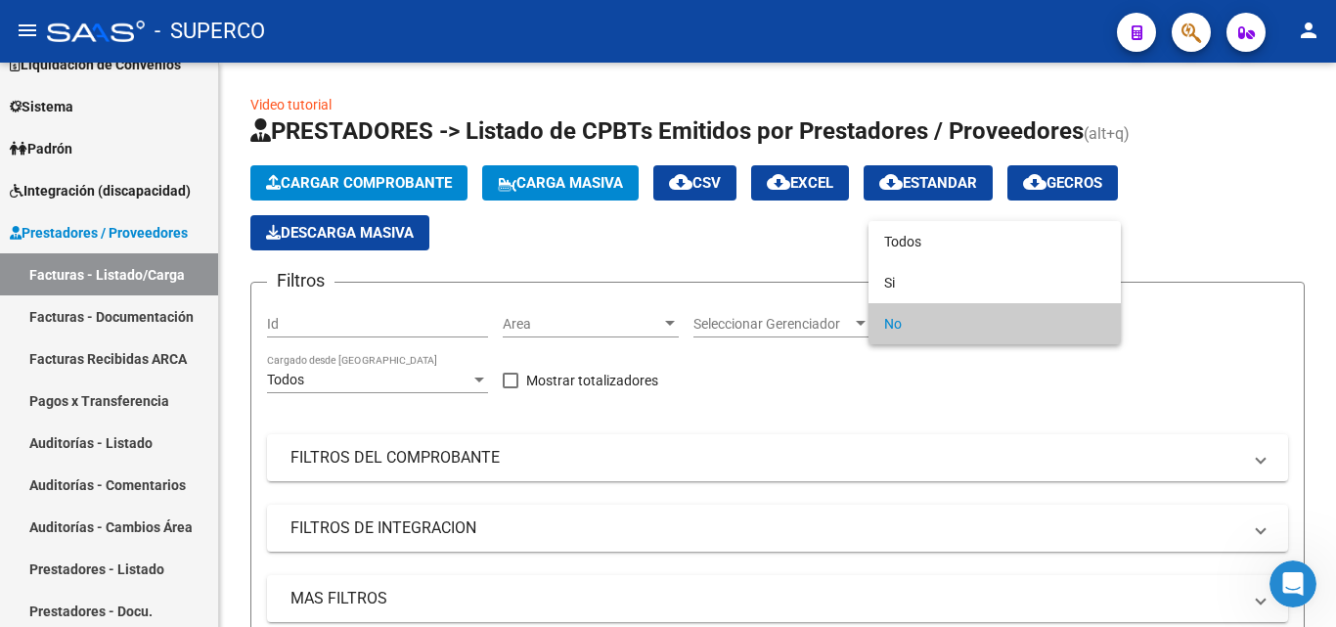
click at [928, 217] on div at bounding box center [668, 313] width 1336 height 627
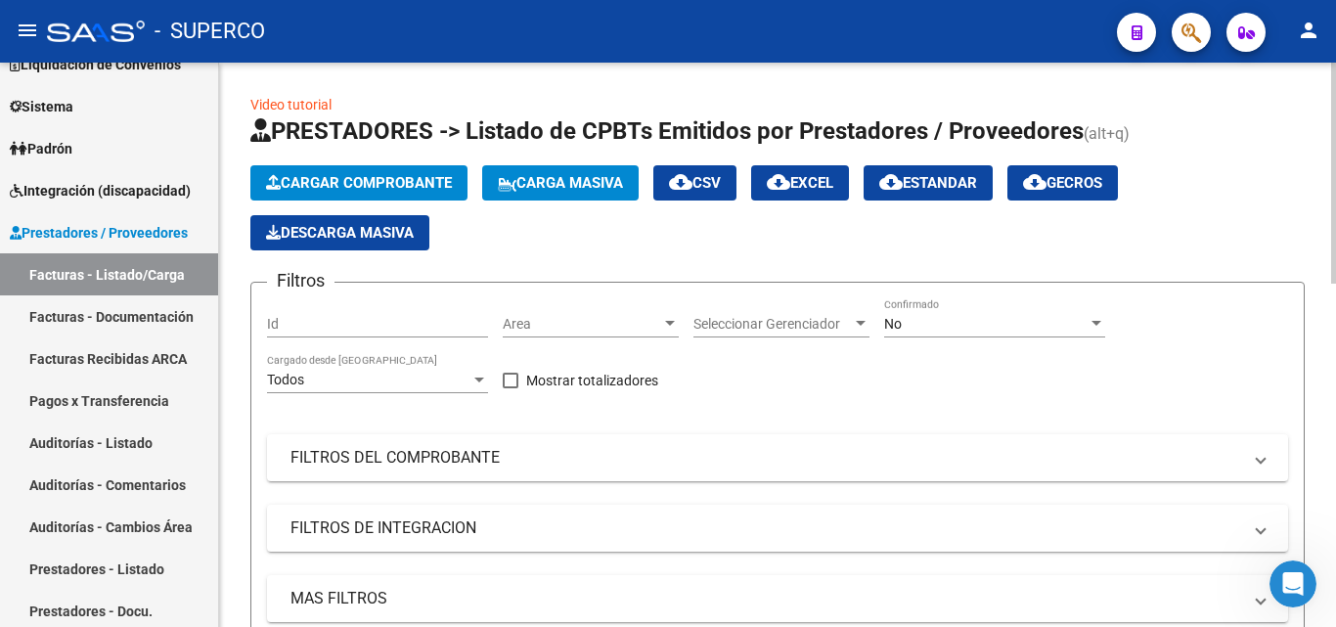
click at [926, 239] on div "Cargar Comprobante Carga Masiva cloud_download CSV cloud_download EXCEL cloud_d…" at bounding box center [777, 207] width 1054 height 85
drag, startPoint x: 932, startPoint y: 337, endPoint x: 927, endPoint y: 329, distance: 10.1
click at [929, 334] on div "No Confirmado" at bounding box center [994, 326] width 221 height 56
click at [927, 329] on div "No" at bounding box center [985, 324] width 203 height 17
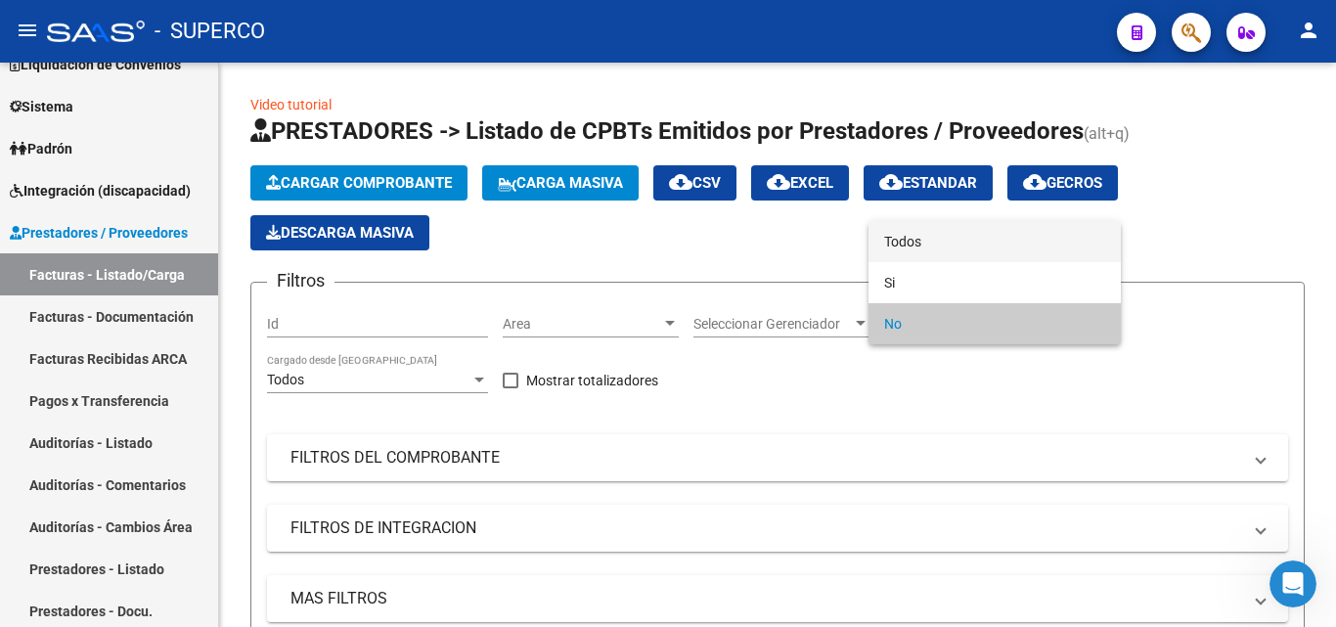
click at [915, 251] on span "Todos" at bounding box center [994, 241] width 221 height 41
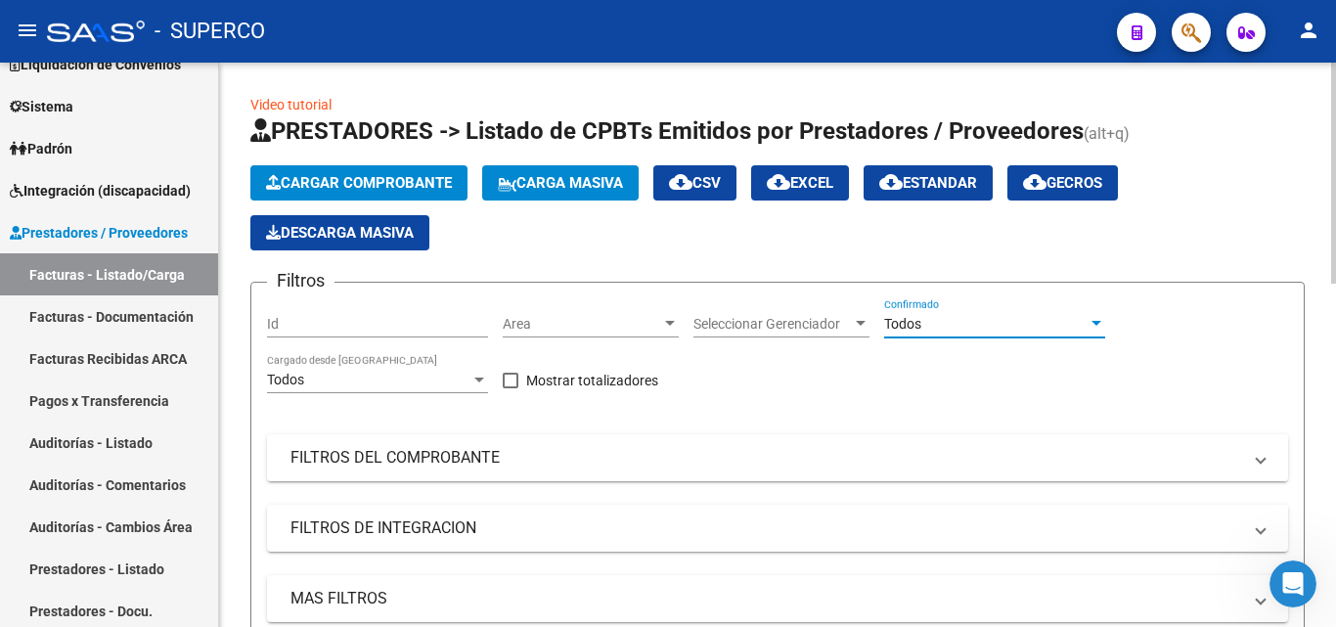
click at [431, 449] on mat-panel-title "FILTROS DEL COMPROBANTE" at bounding box center [765, 458] width 950 height 22
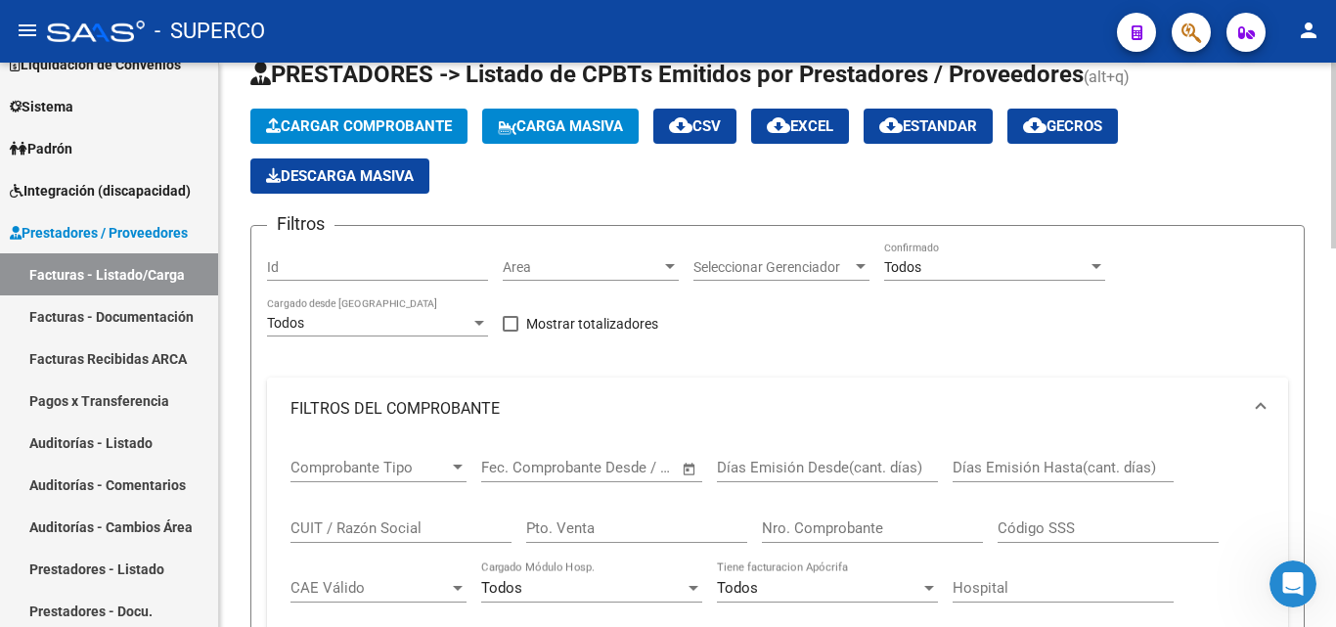
scroll to position [98, 0]
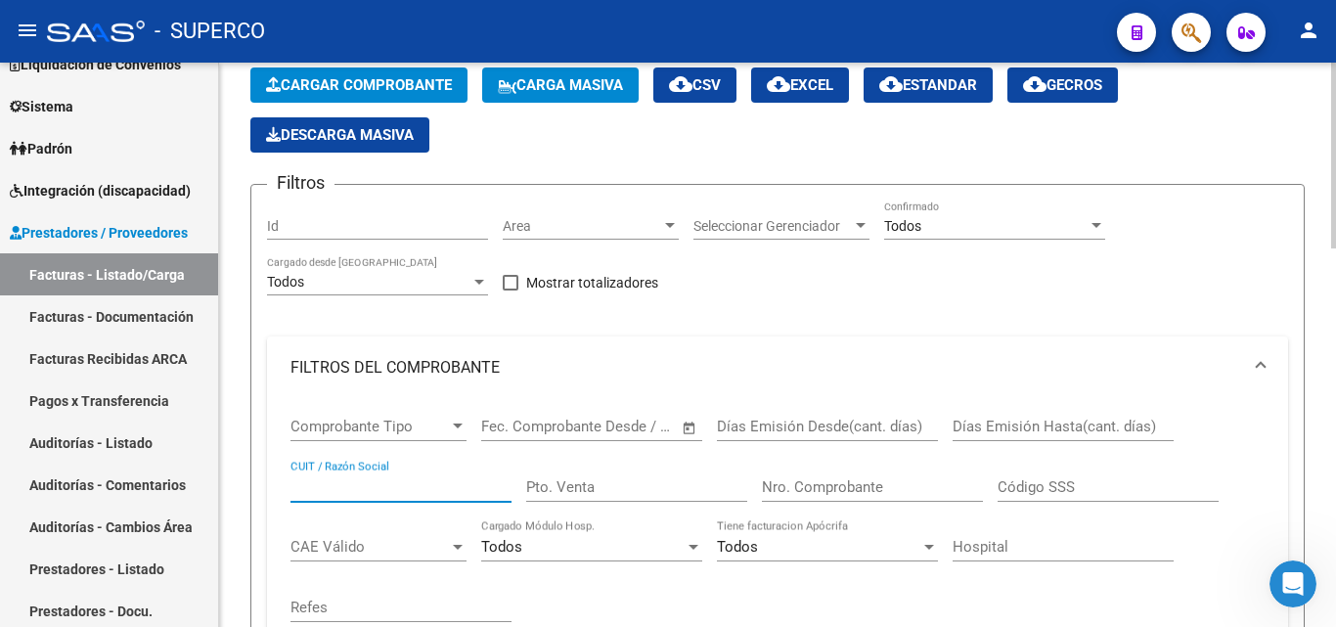
click at [356, 487] on input "CUIT / Razón Social" at bounding box center [400, 487] width 221 height 18
paste input "27328253653"
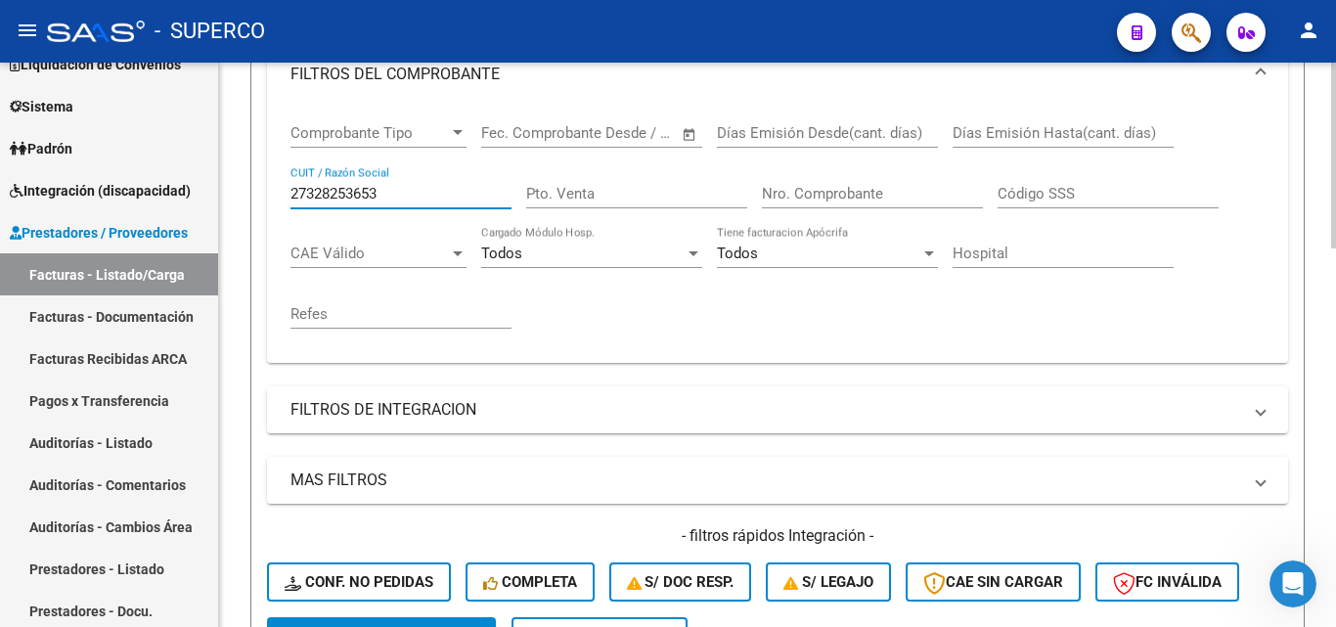
scroll to position [489, 0]
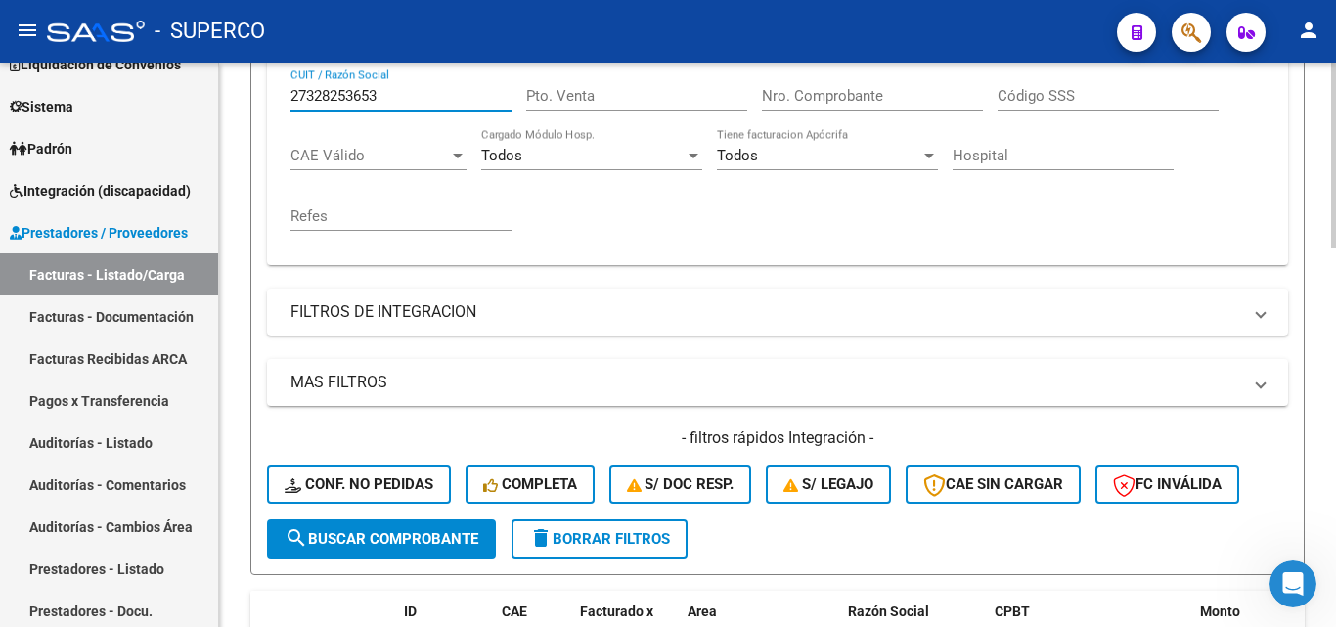
type input "27328253653"
click at [380, 534] on span "search Buscar Comprobante" at bounding box center [382, 539] width 194 height 18
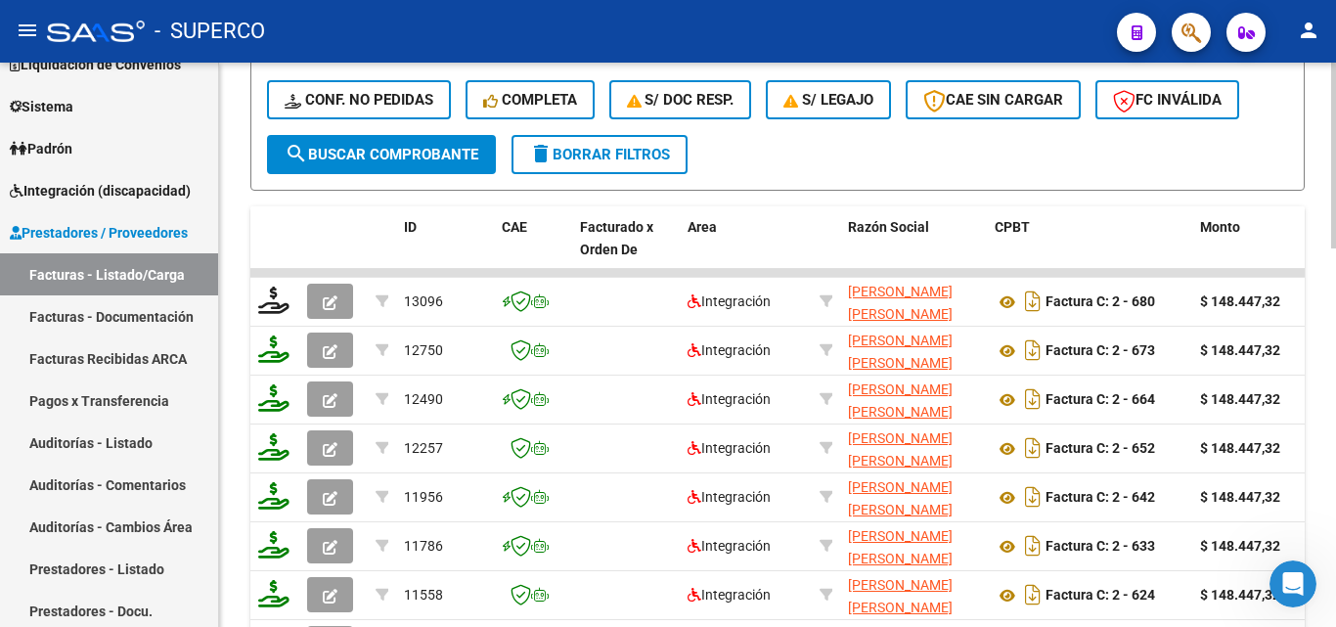
scroll to position [880, 0]
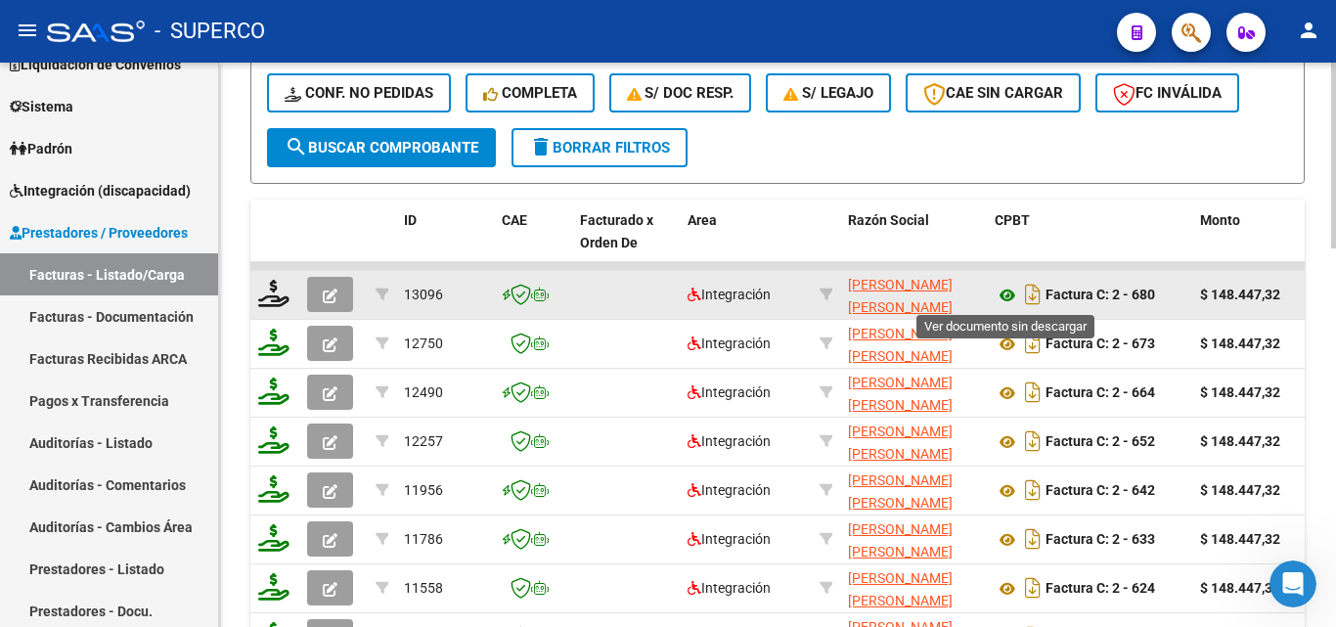
click at [1009, 296] on icon at bounding box center [1006, 295] width 25 height 23
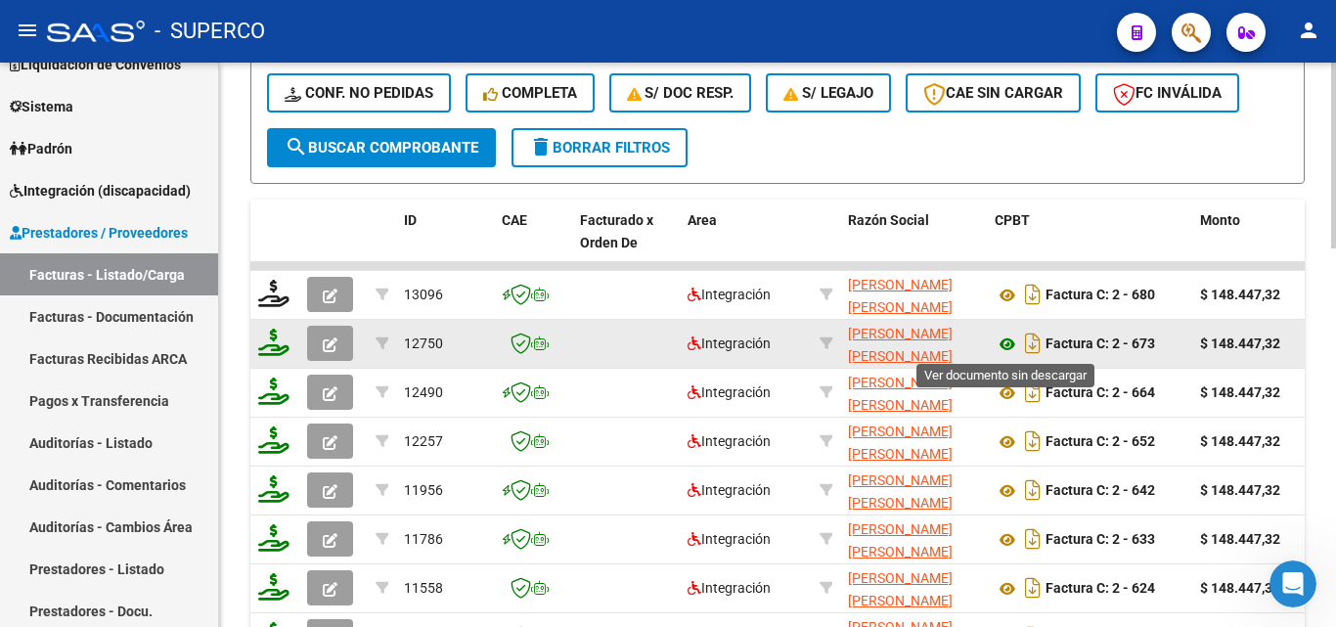
click at [1007, 347] on icon at bounding box center [1006, 343] width 25 height 23
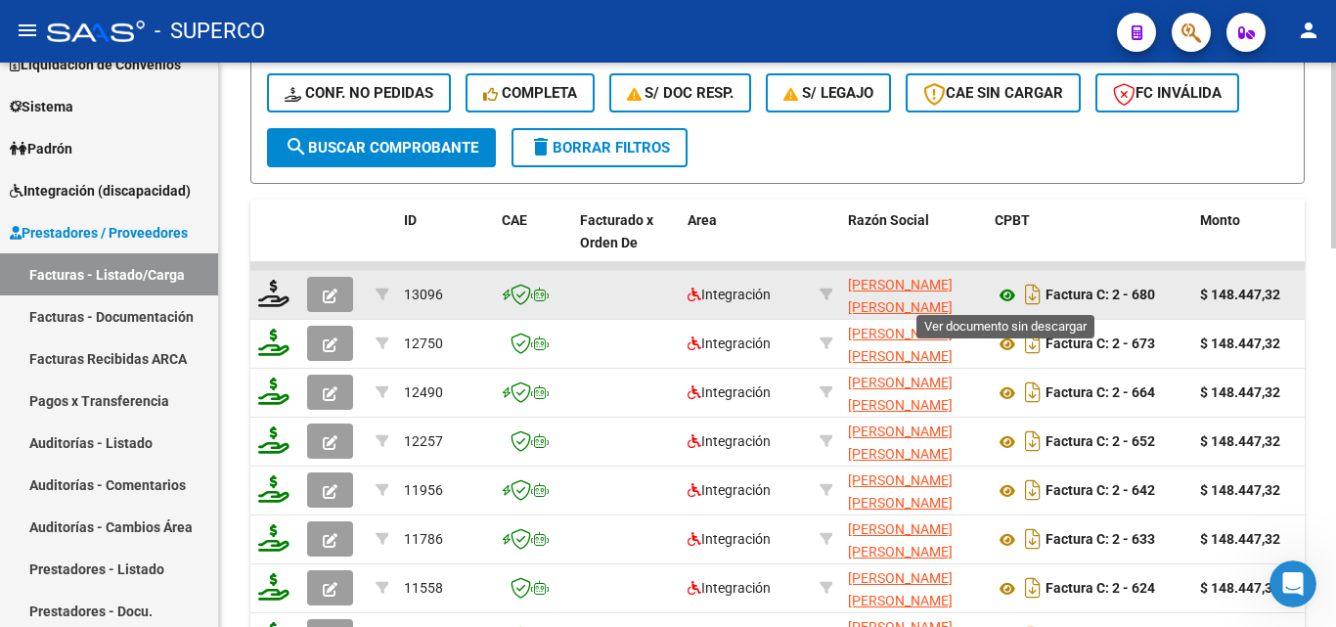
click at [1004, 294] on icon at bounding box center [1006, 295] width 25 height 23
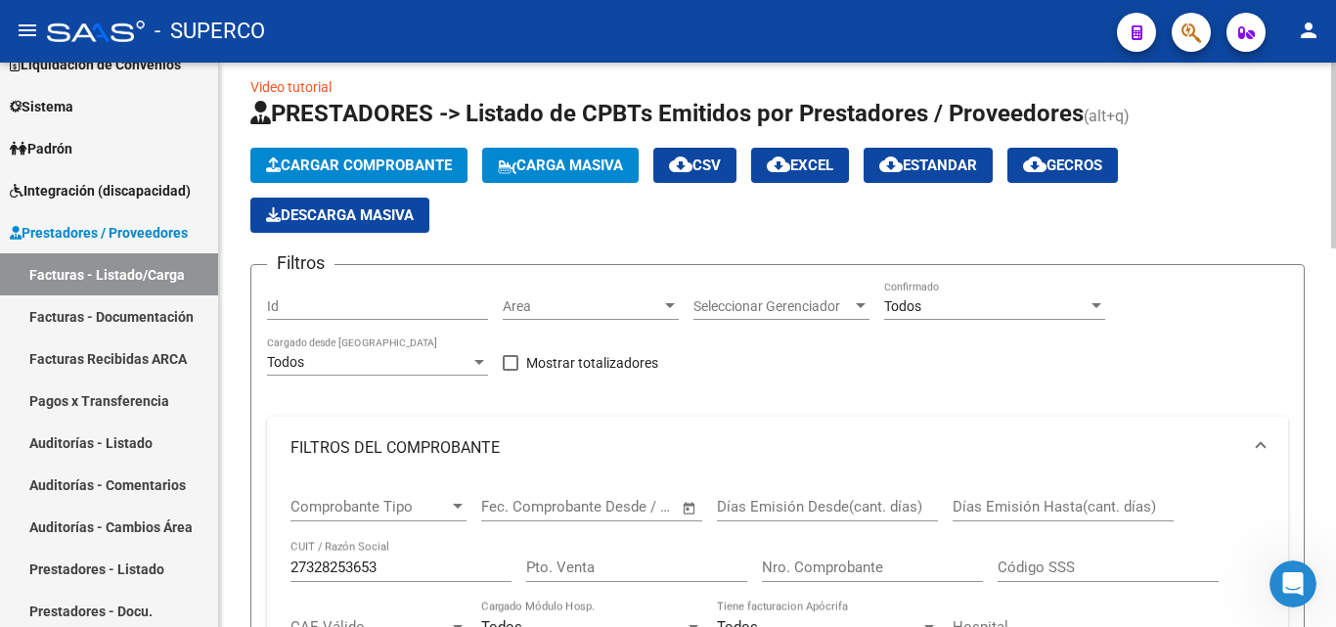
scroll to position [0, 0]
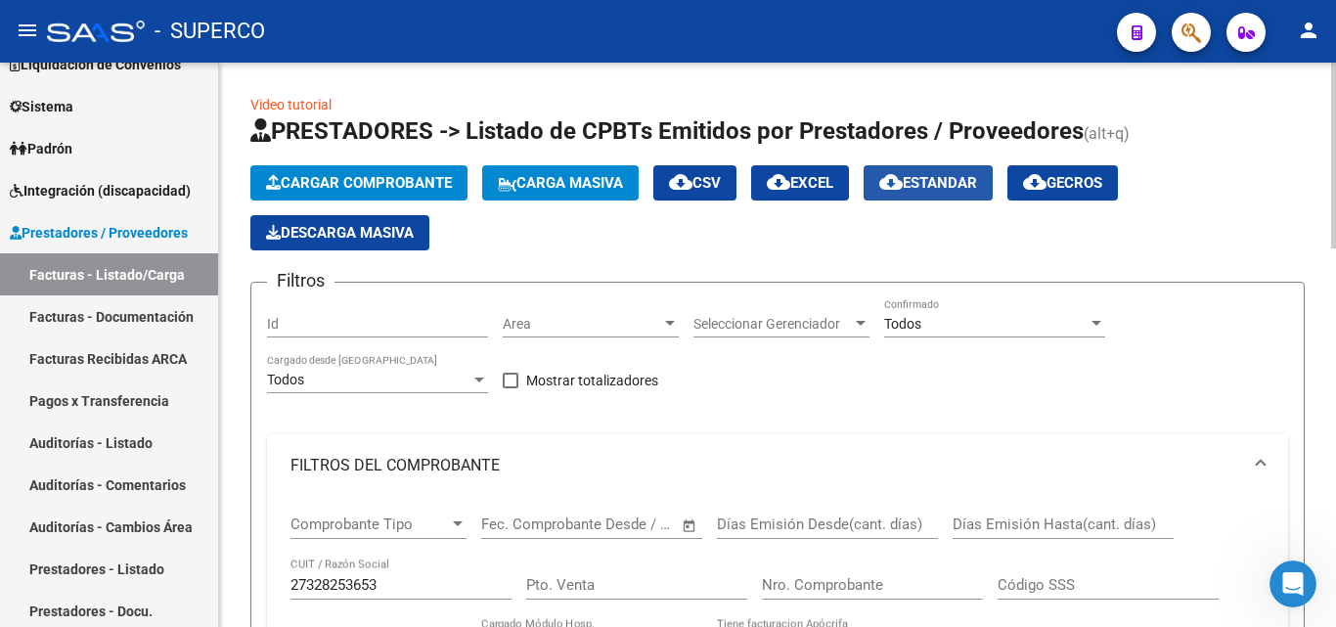
click at [948, 181] on span "cloud_download Estandar" at bounding box center [928, 183] width 98 height 18
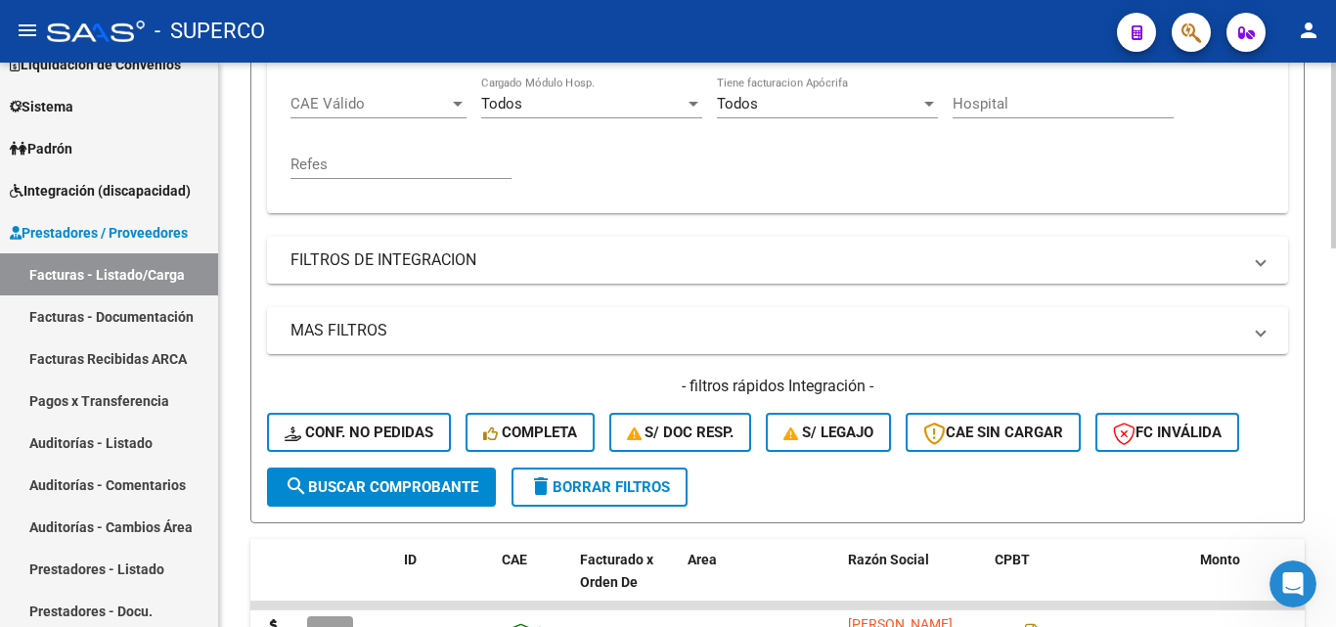
scroll to position [293, 0]
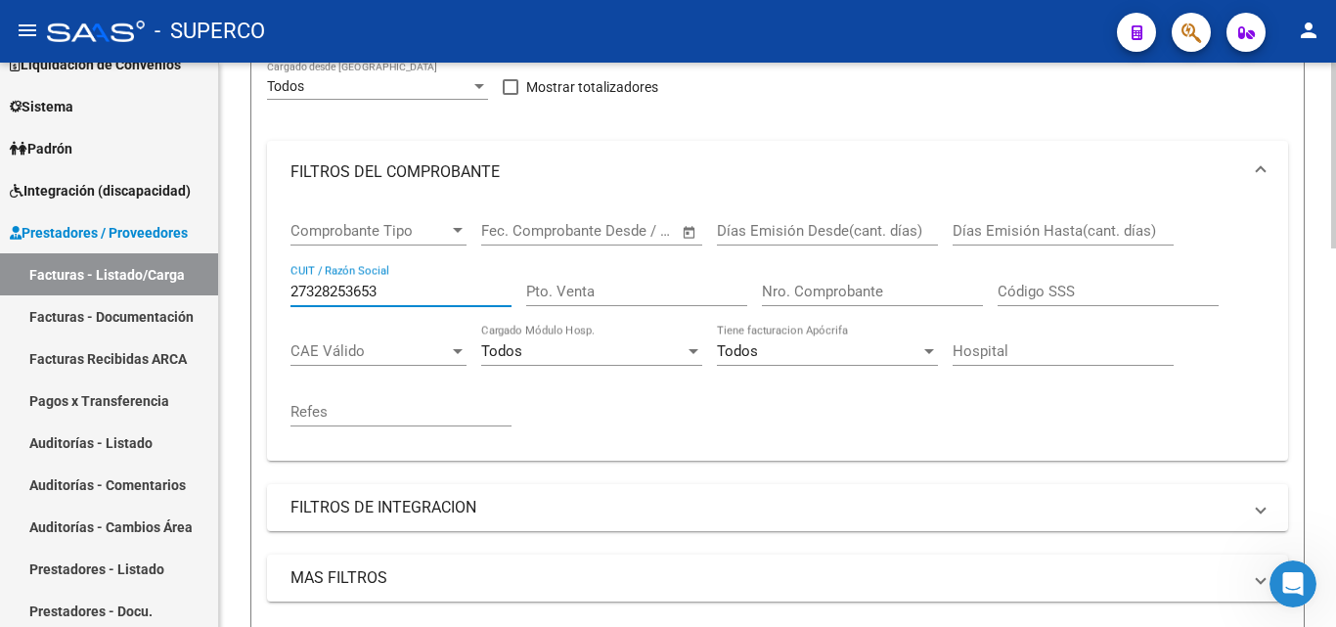
drag, startPoint x: 442, startPoint y: 291, endPoint x: 251, endPoint y: 298, distance: 190.8
click at [251, 298] on form "Filtros Id Area Area Seleccionar Gerenciador Seleccionar Gerenciador Todos Conf…" at bounding box center [777, 379] width 1054 height 782
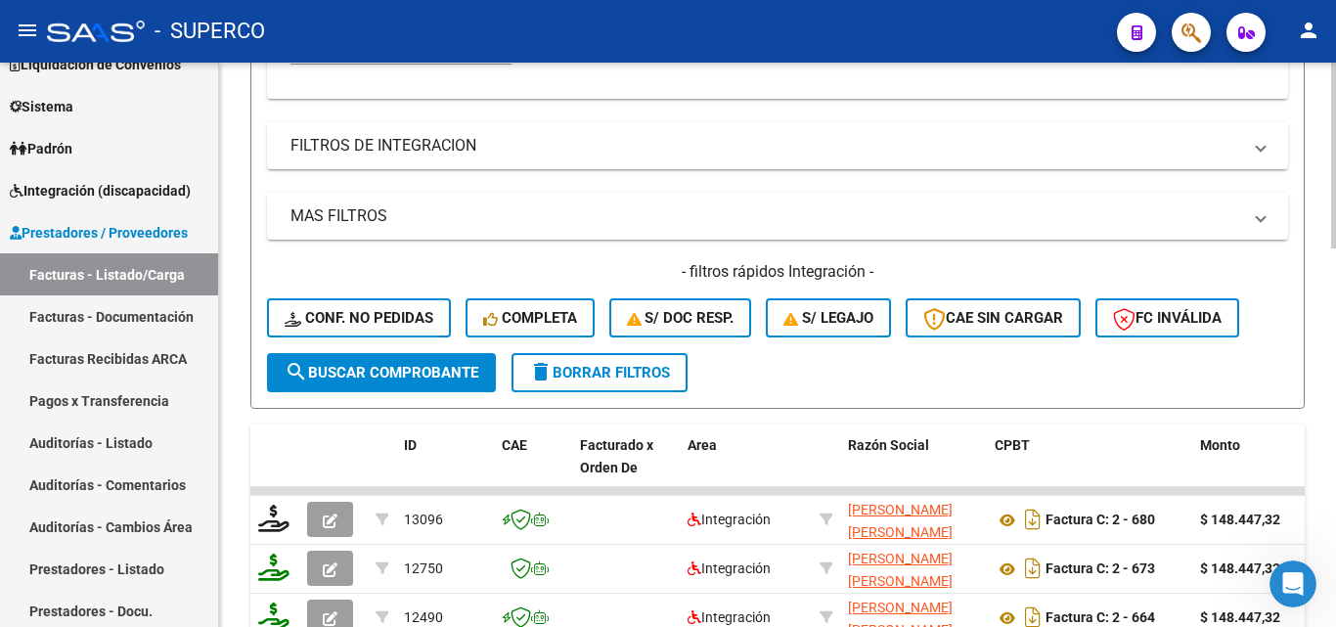
scroll to position [782, 0]
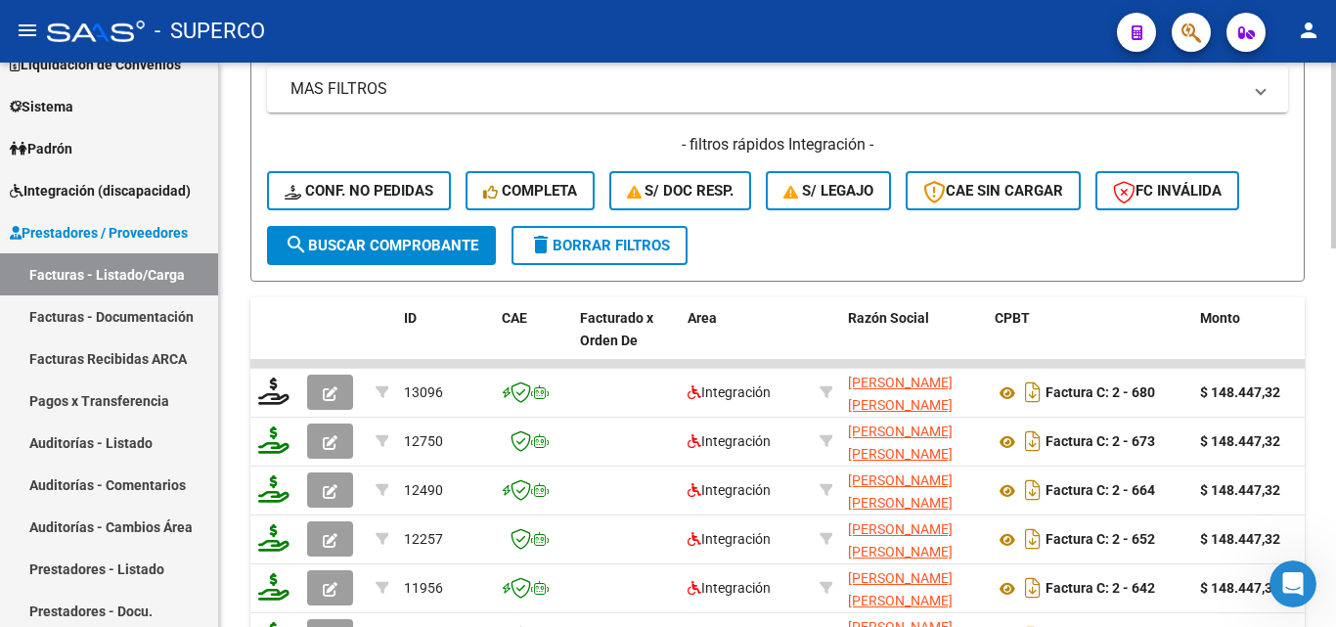
click at [365, 245] on span "search Buscar Comprobante" at bounding box center [382, 246] width 194 height 18
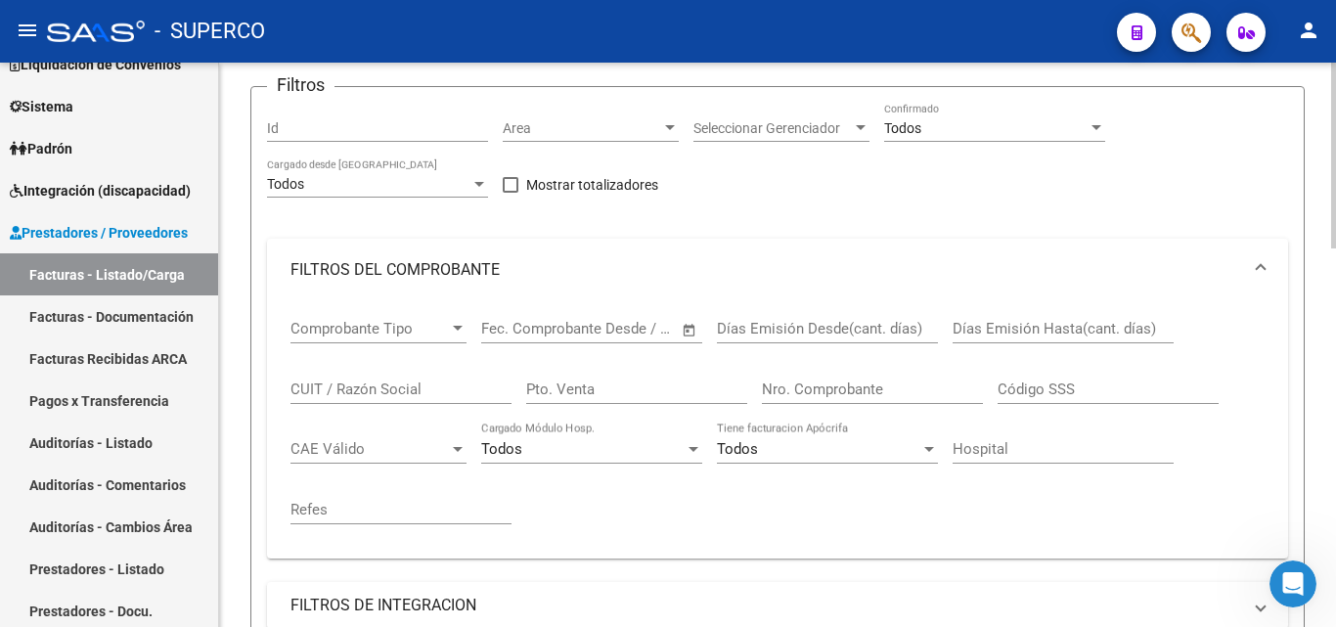
scroll to position [0, 0]
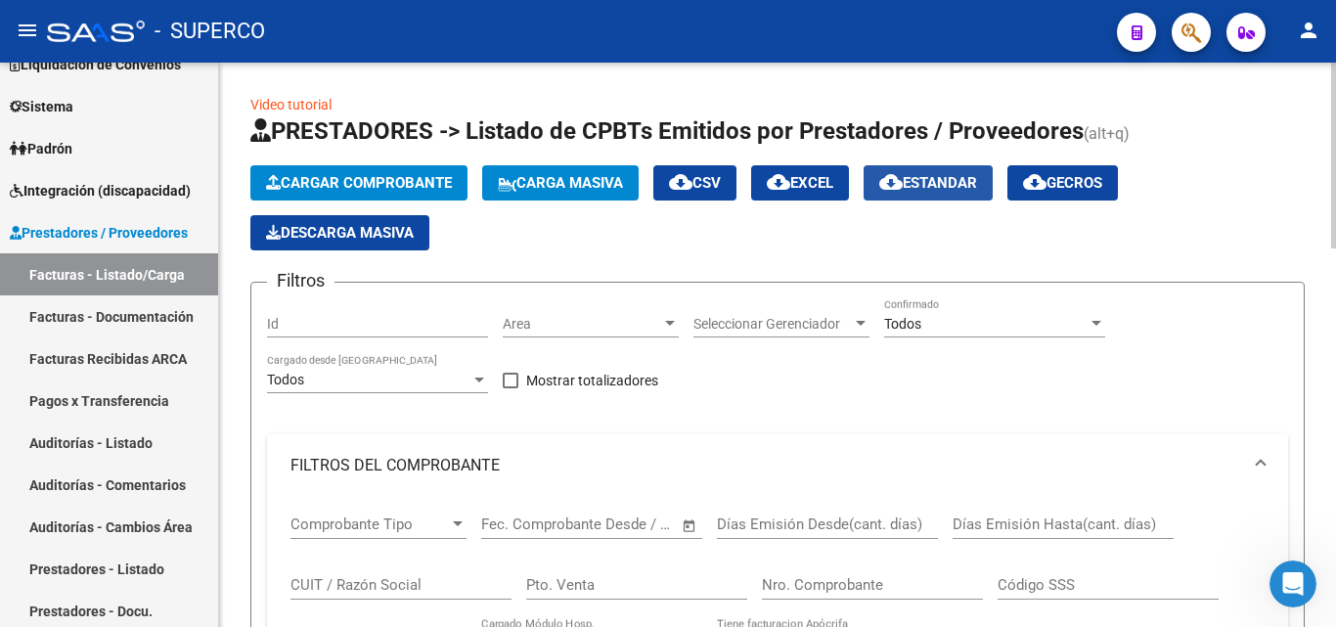
click at [968, 176] on span "cloud_download Estandar" at bounding box center [928, 183] width 98 height 18
click at [825, 189] on span "cloud_download EXCEL" at bounding box center [800, 183] width 66 height 18
click at [330, 322] on input "Id" at bounding box center [377, 324] width 221 height 17
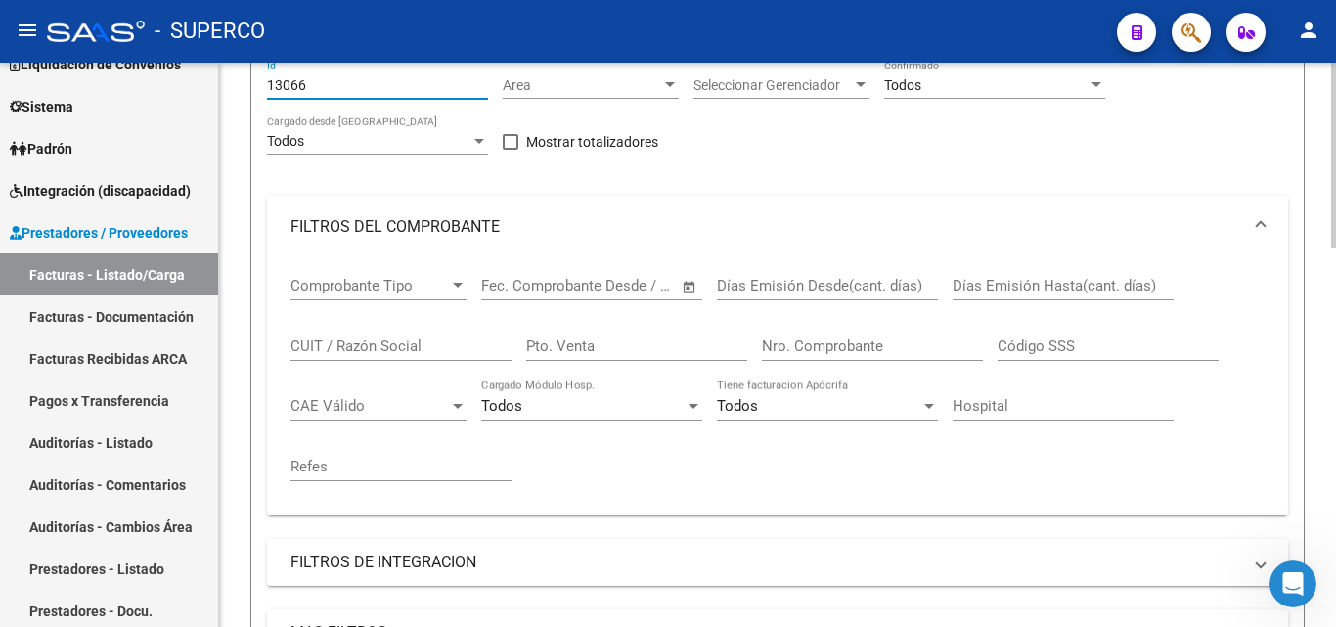
scroll to position [489, 0]
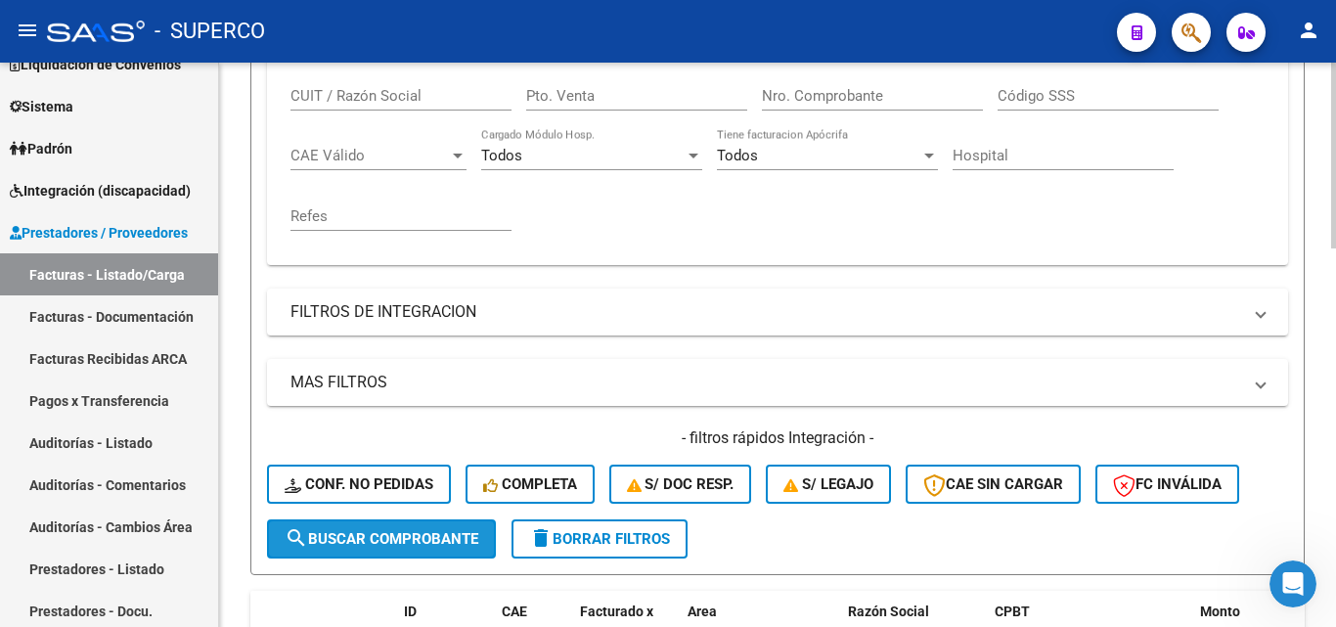
click at [377, 537] on span "search Buscar Comprobante" at bounding box center [382, 539] width 194 height 18
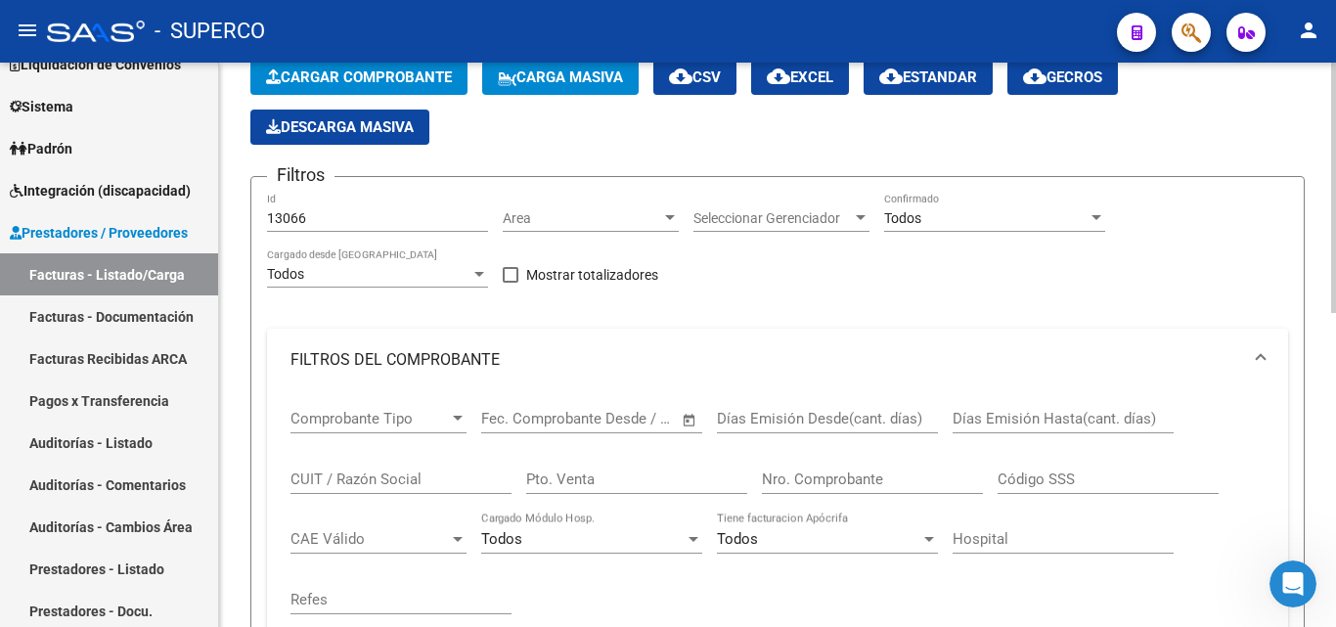
scroll to position [98, 0]
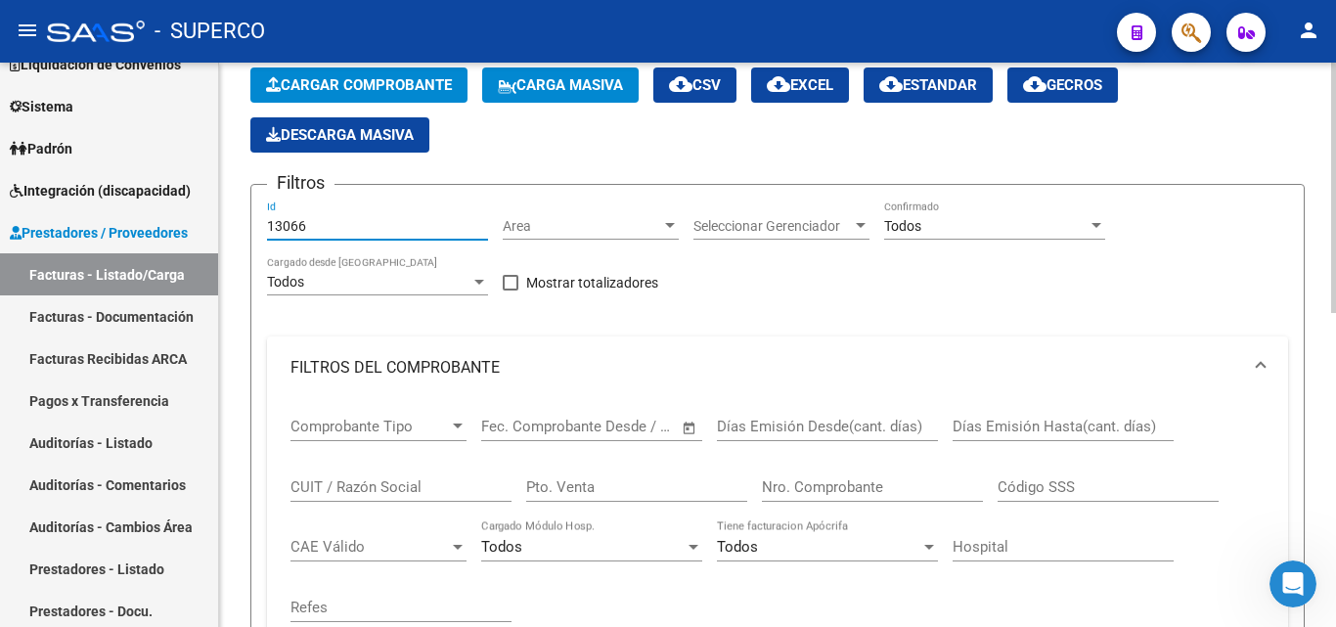
drag, startPoint x: 339, startPoint y: 227, endPoint x: 238, endPoint y: 216, distance: 102.3
click at [238, 216] on div "Video tutorial PRESTADORES -> Listado de CPBTs Emitidos por Prestadores / Prove…" at bounding box center [777, 593] width 1117 height 1256
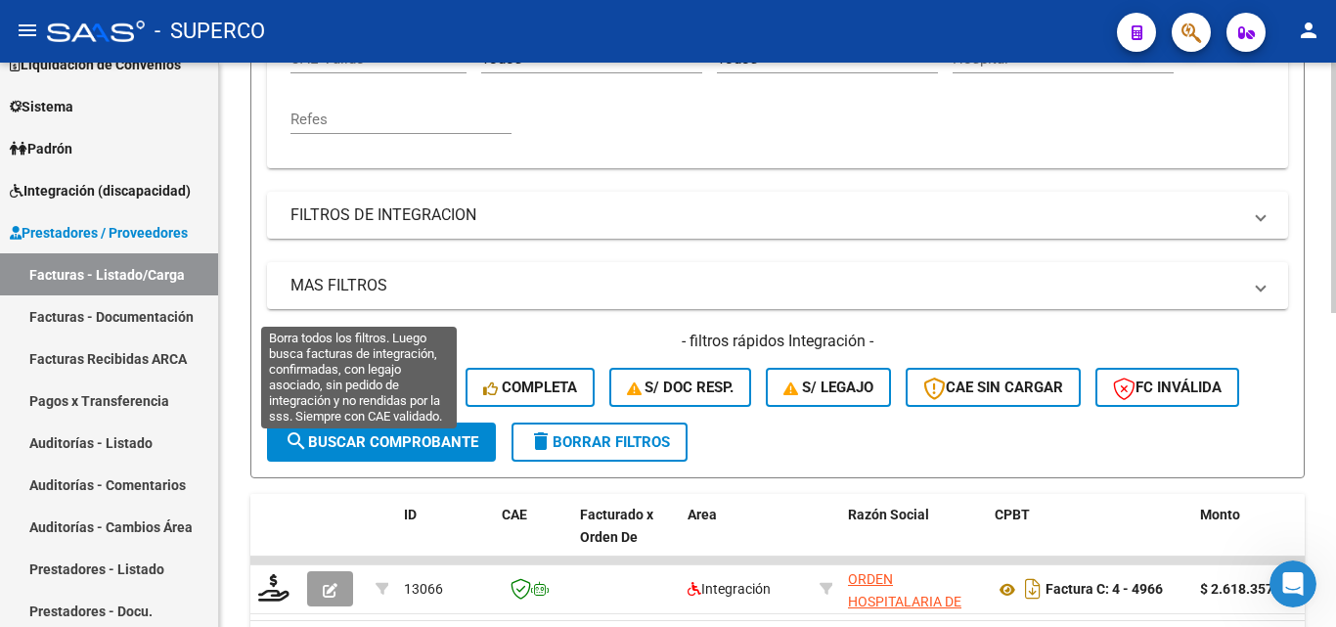
scroll to position [684, 0]
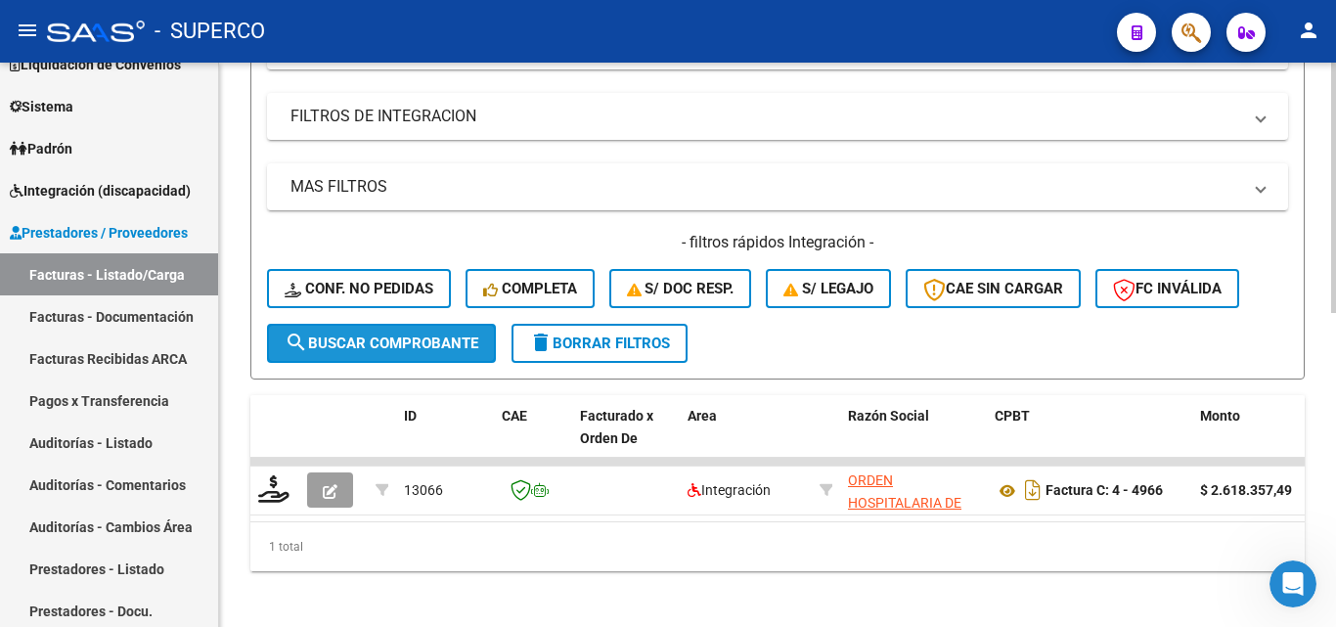
click at [342, 332] on button "search Buscar Comprobante" at bounding box center [381, 343] width 229 height 39
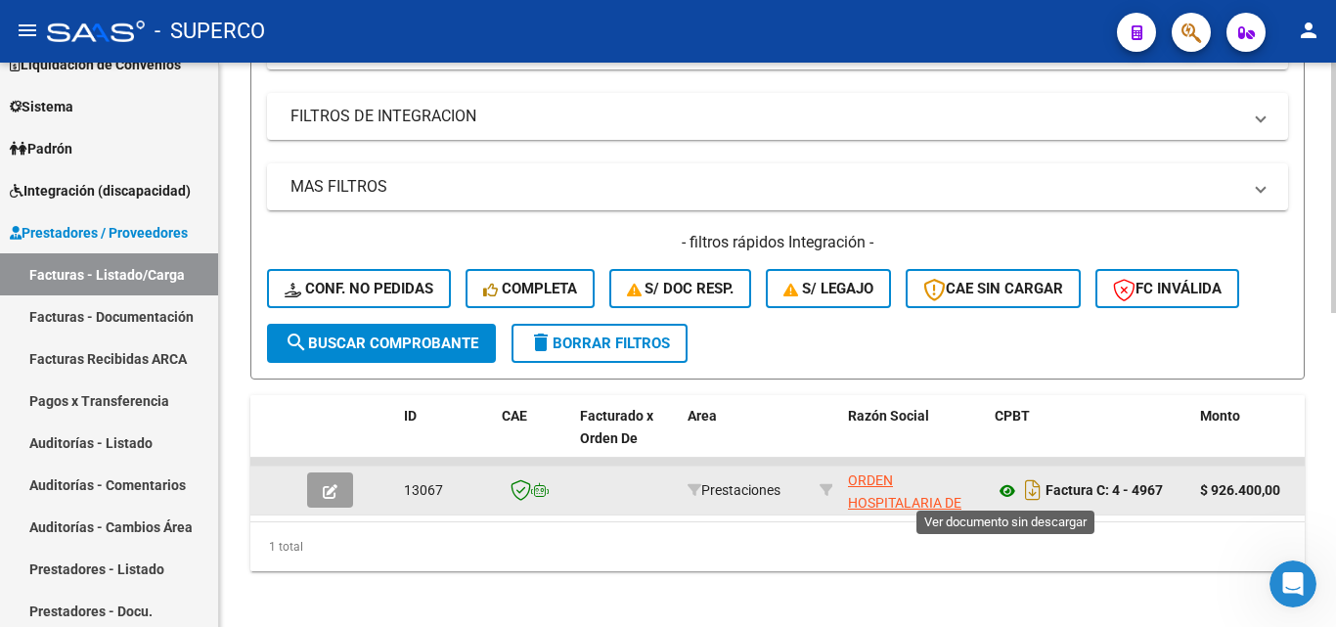
click at [1002, 493] on icon at bounding box center [1006, 490] width 25 height 23
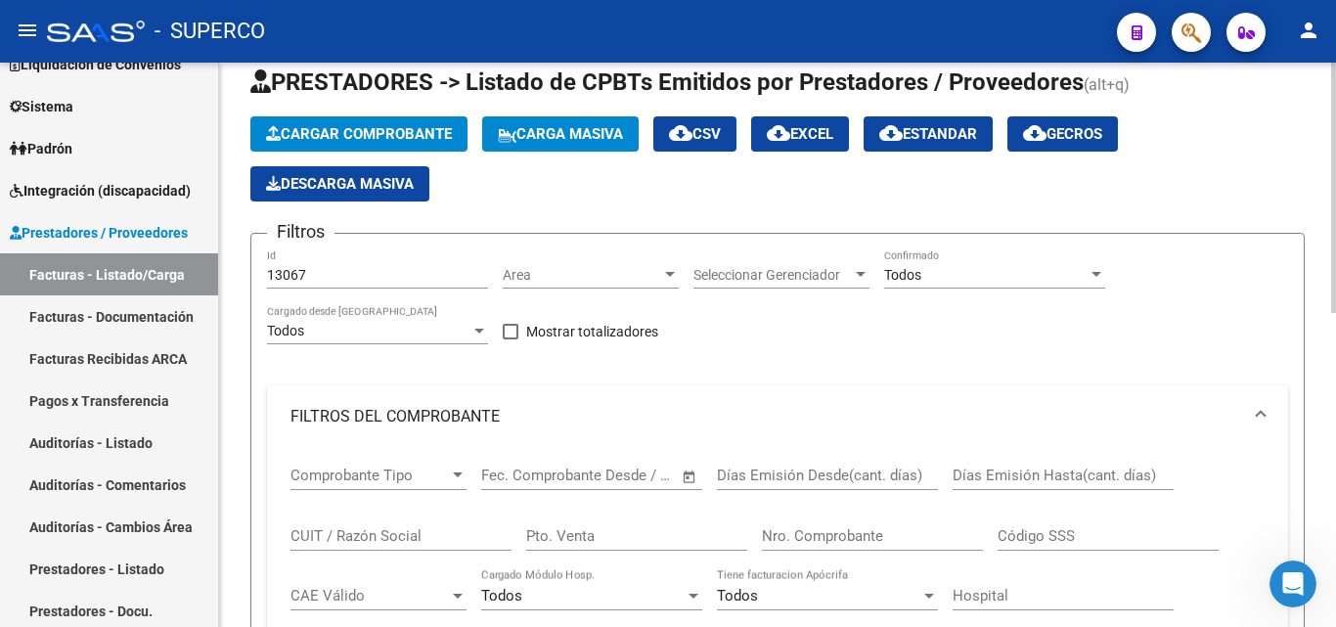
scroll to position [0, 0]
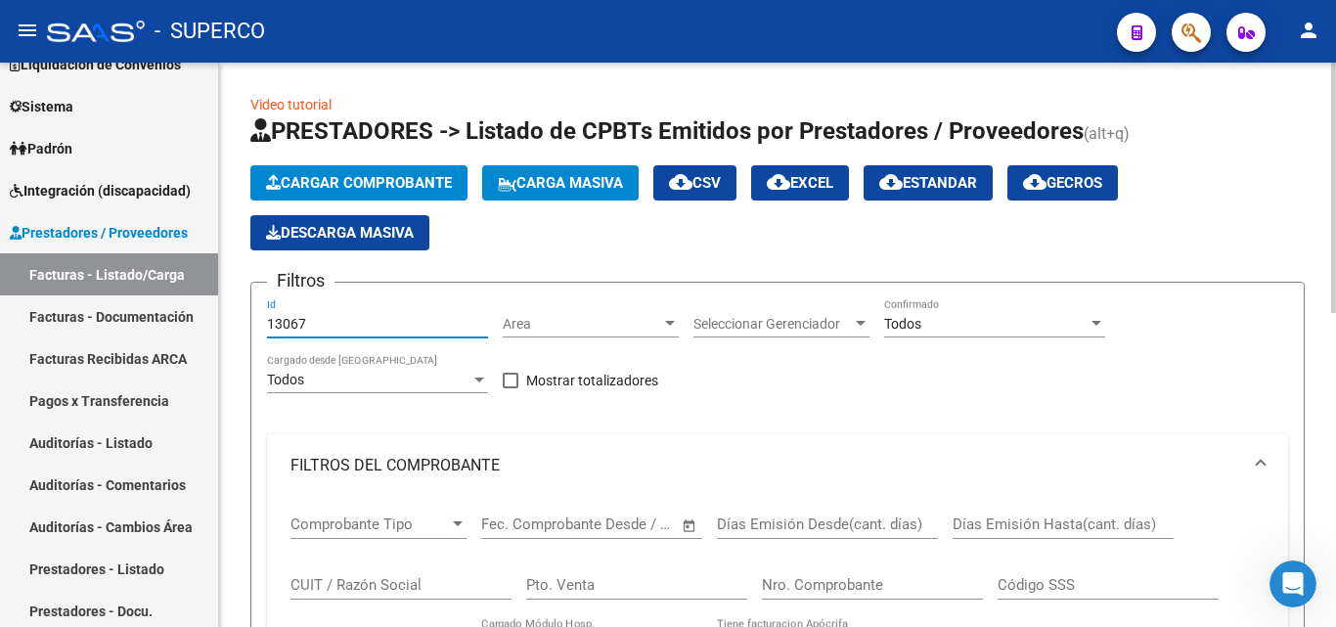
drag, startPoint x: 360, startPoint y: 318, endPoint x: 249, endPoint y: 325, distance: 110.7
paste input "39"
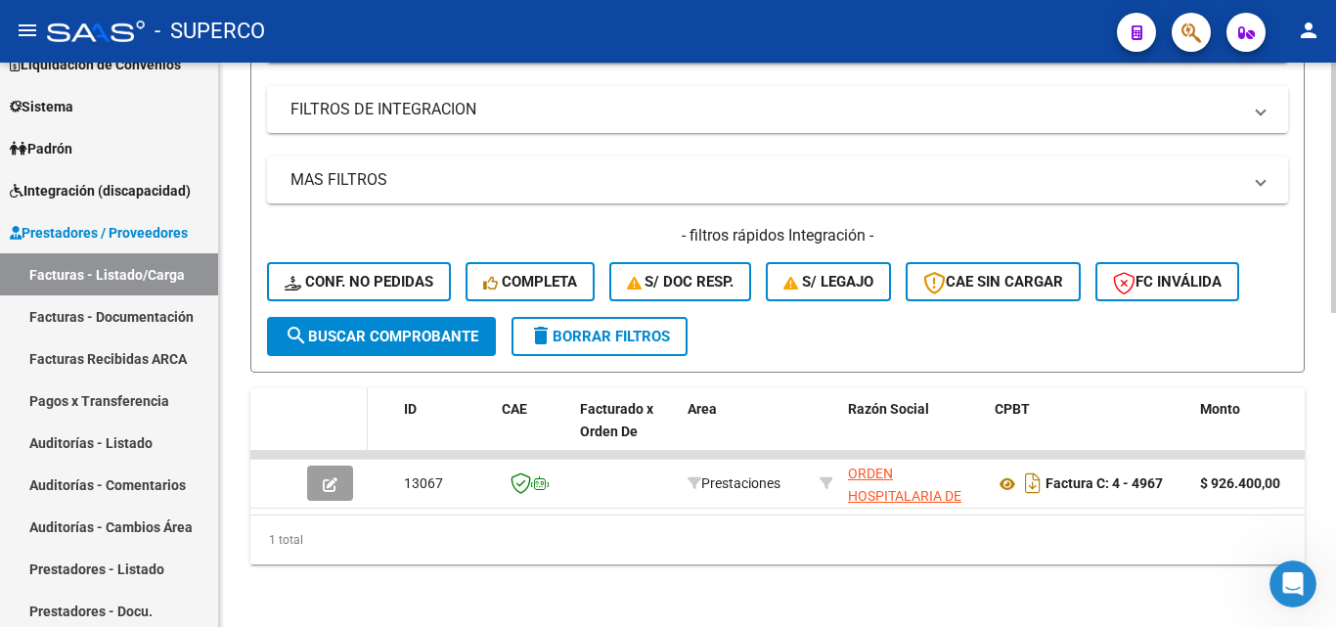
scroll to position [707, 0]
click at [374, 328] on span "search Buscar Comprobante" at bounding box center [382, 337] width 194 height 18
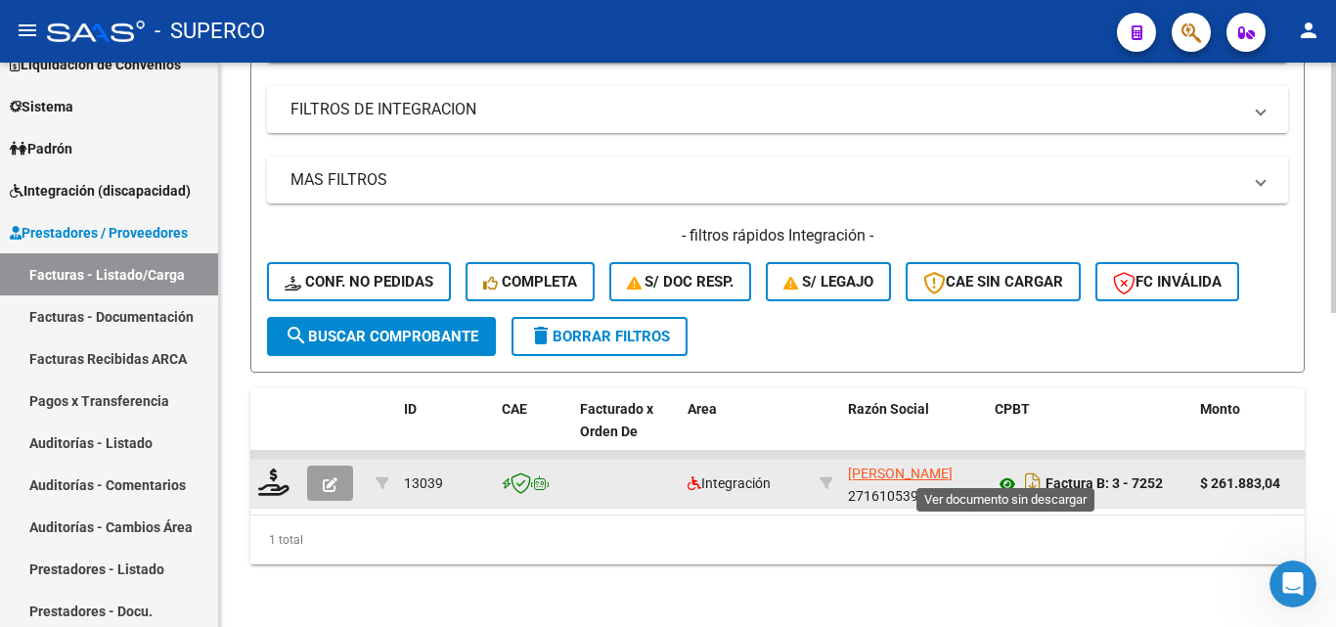
click at [1007, 472] on icon at bounding box center [1006, 483] width 25 height 23
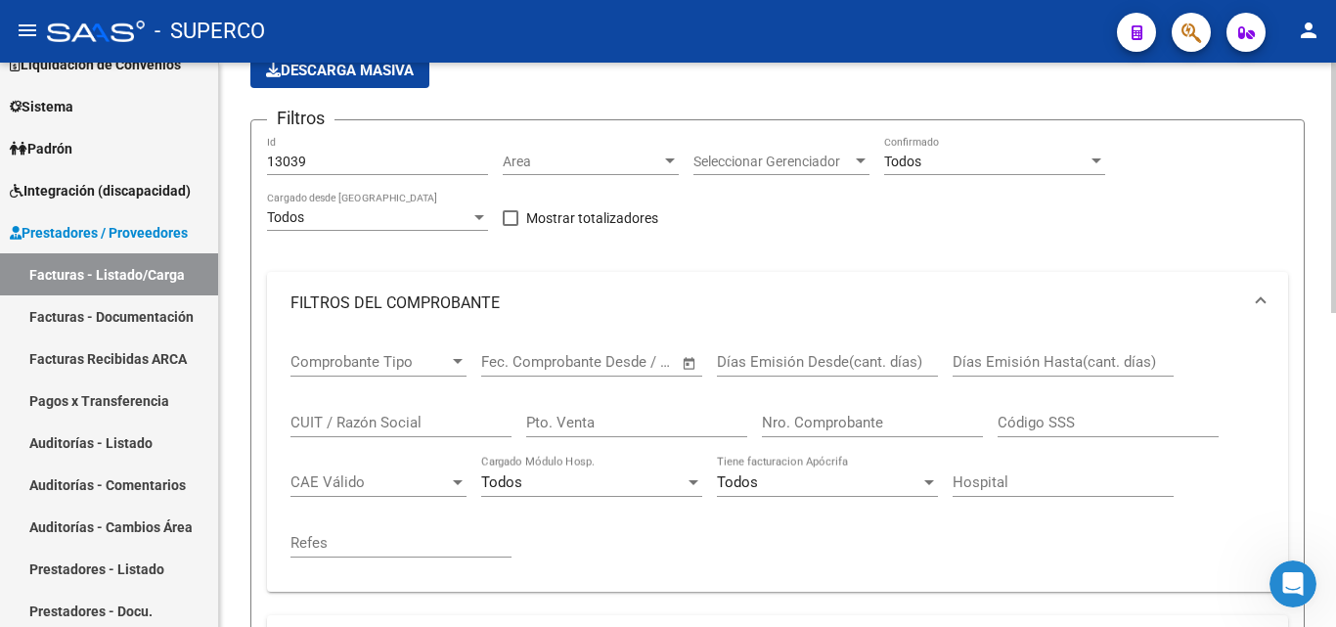
scroll to position [120, 0]
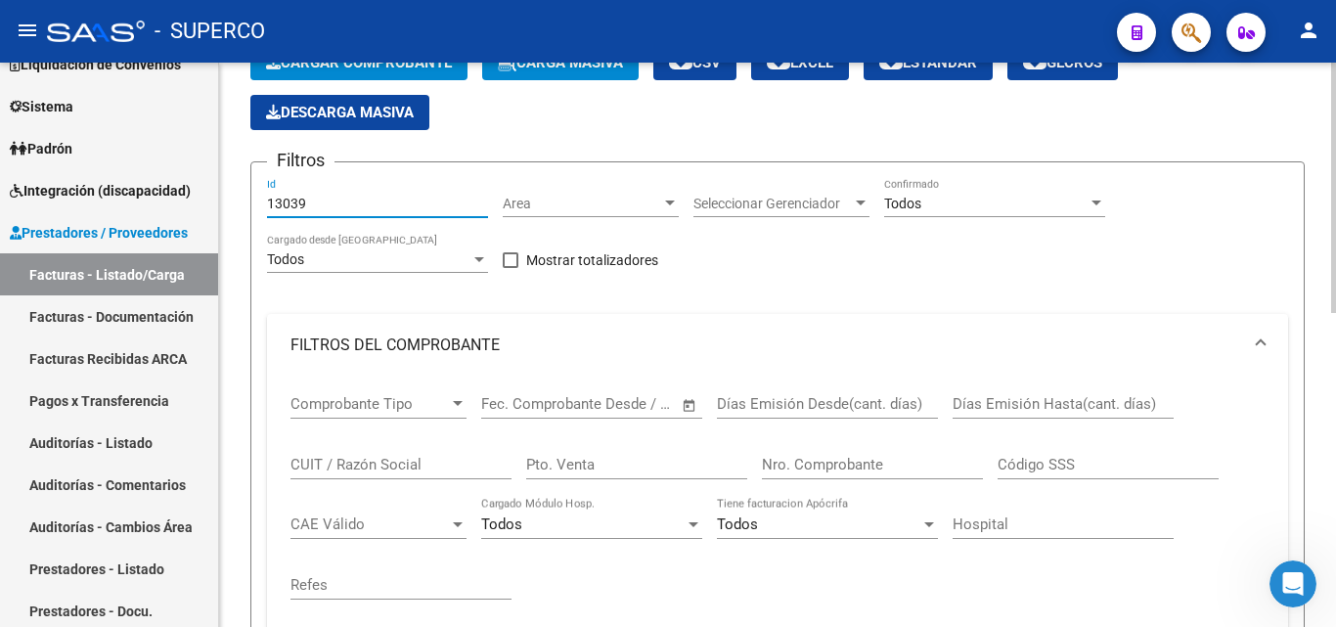
drag, startPoint x: 322, startPoint y: 199, endPoint x: 227, endPoint y: 197, distance: 94.9
click at [227, 197] on div "Video tutorial PRESTADORES -> Listado de CPBTs Emitidos por Prestadores / Prove…" at bounding box center [777, 570] width 1117 height 1256
paste input "27"
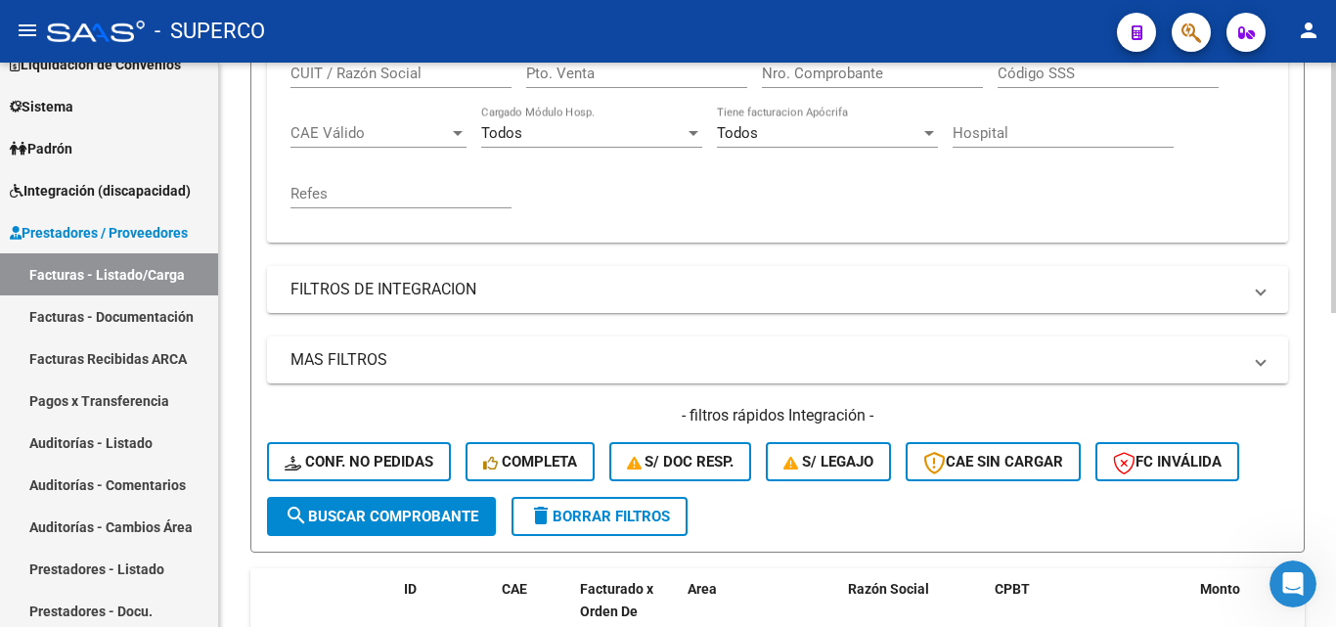
scroll to position [707, 0]
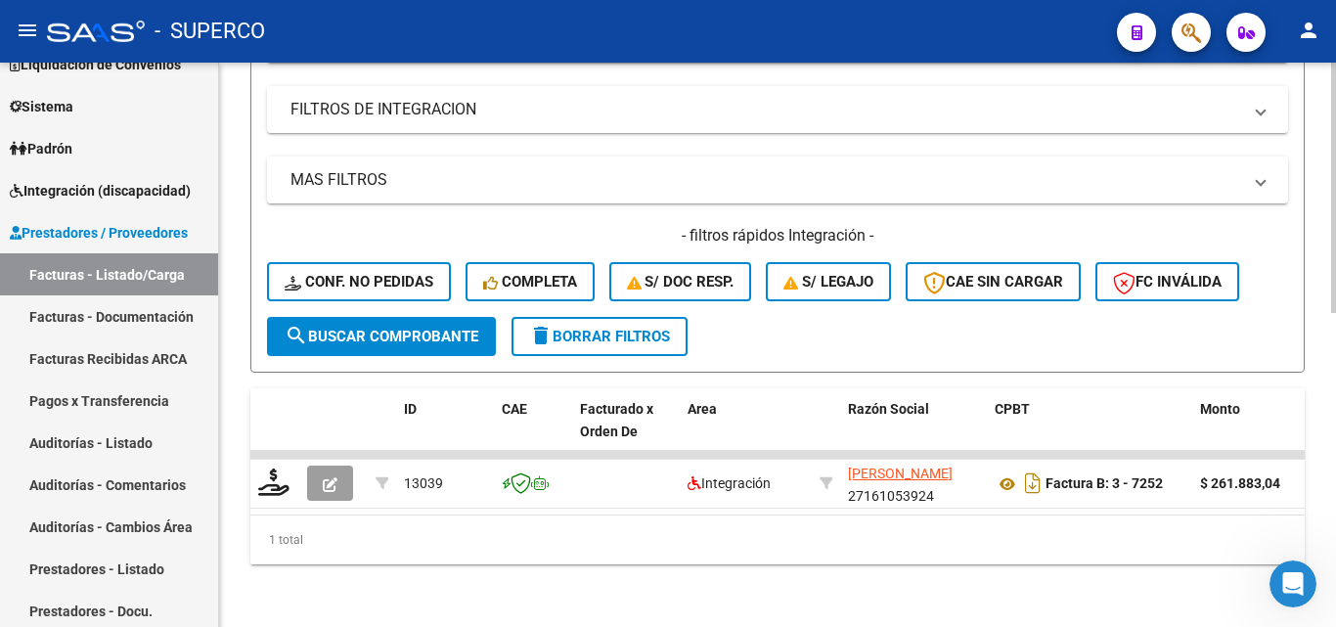
type input "13027"
click at [351, 328] on span "search Buscar Comprobante" at bounding box center [382, 337] width 194 height 18
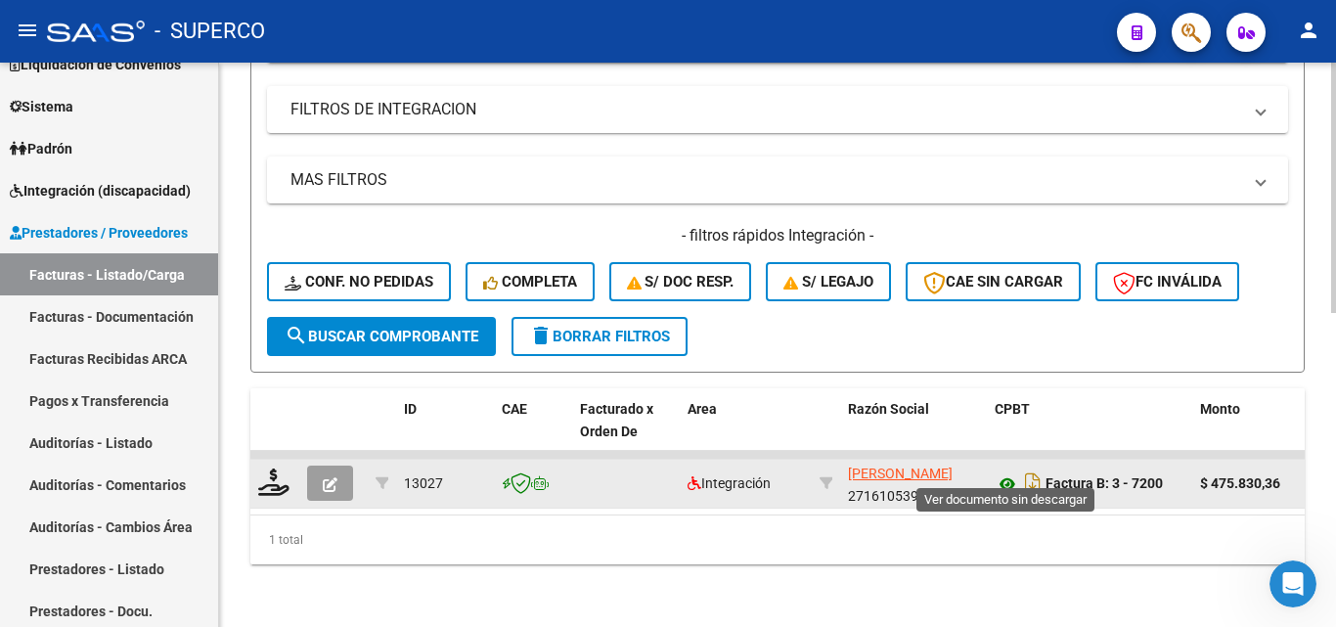
click at [1005, 472] on icon at bounding box center [1006, 483] width 25 height 23
